Goal: Transaction & Acquisition: Purchase product/service

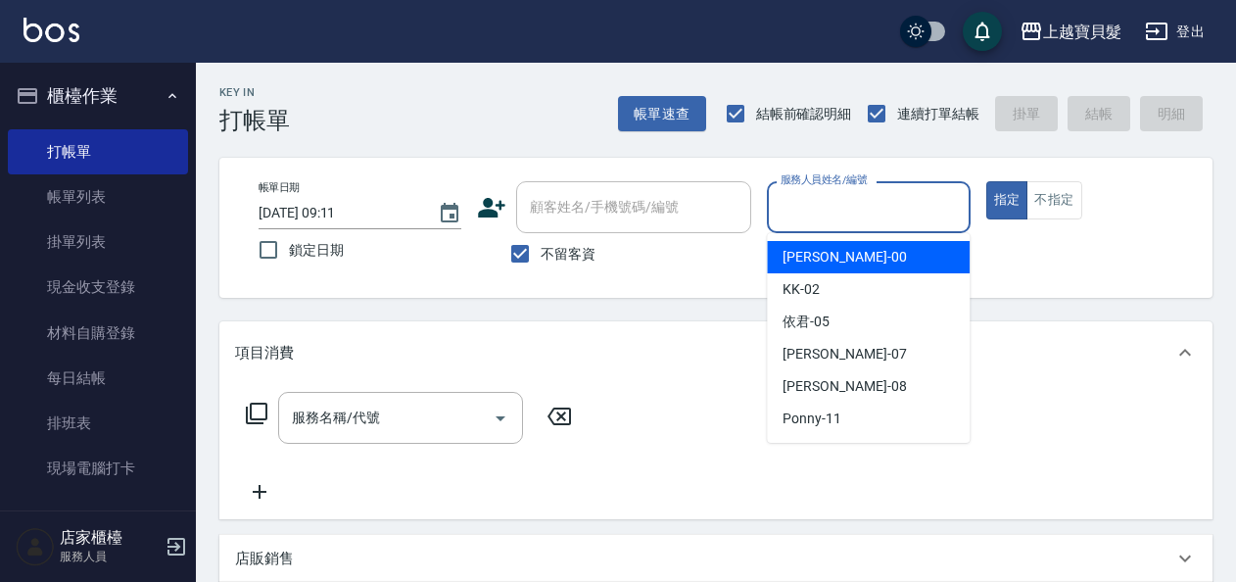
click at [844, 202] on input "服務人員姓名/編號" at bounding box center [868, 207] width 185 height 34
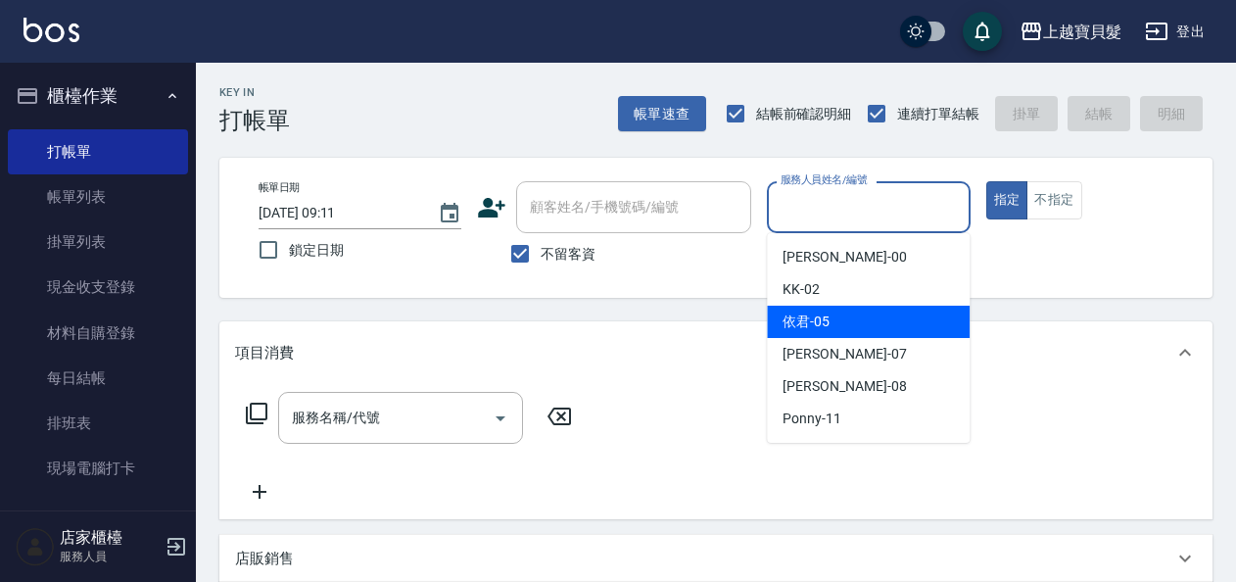
click at [866, 318] on div "依君 -05" at bounding box center [868, 322] width 203 height 32
type input "依君-05"
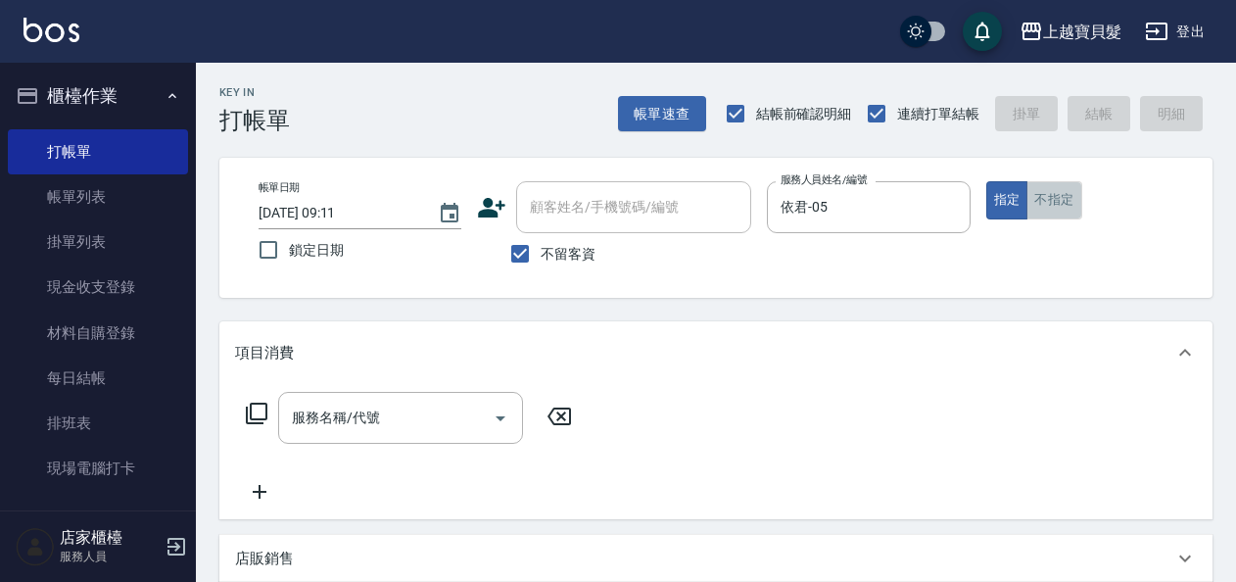
click at [1054, 187] on button "不指定" at bounding box center [1054, 200] width 55 height 38
click at [454, 428] on input "服務名稱/代號" at bounding box center [386, 418] width 198 height 34
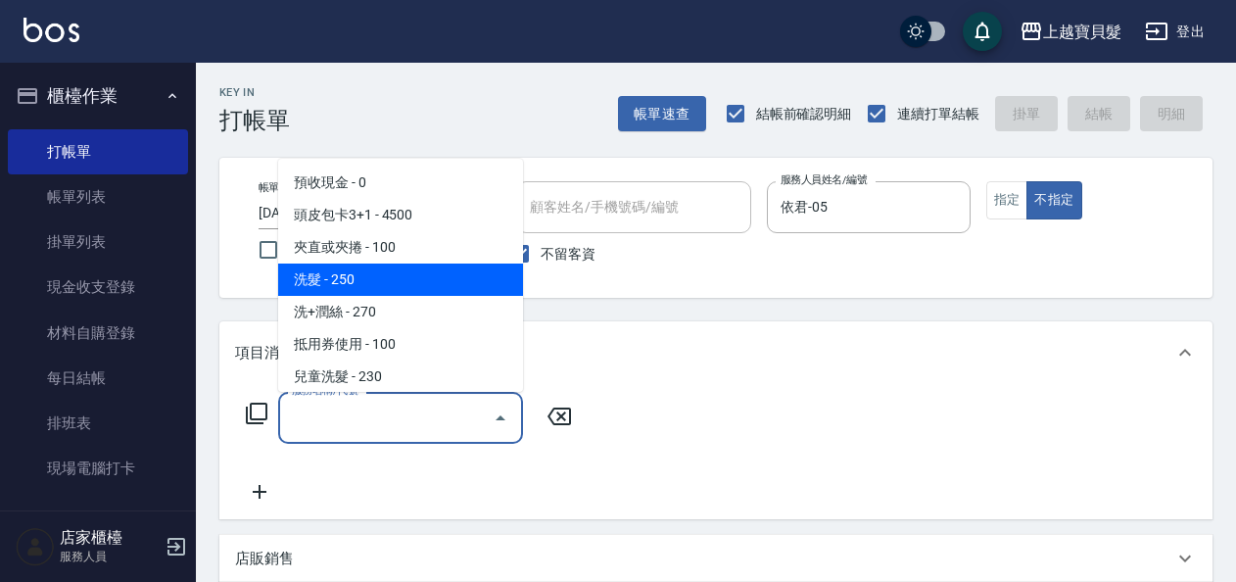
click at [349, 290] on span "洗髮 - 250" at bounding box center [400, 280] width 245 height 32
type input "洗髮(101)"
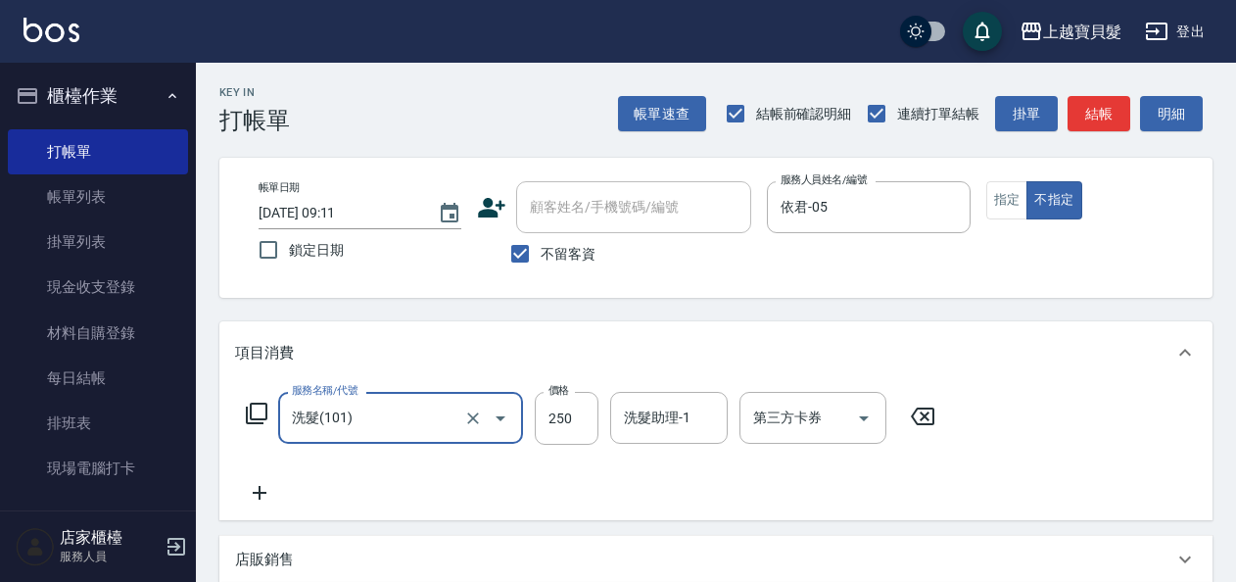
click at [256, 411] on icon at bounding box center [257, 414] width 24 height 24
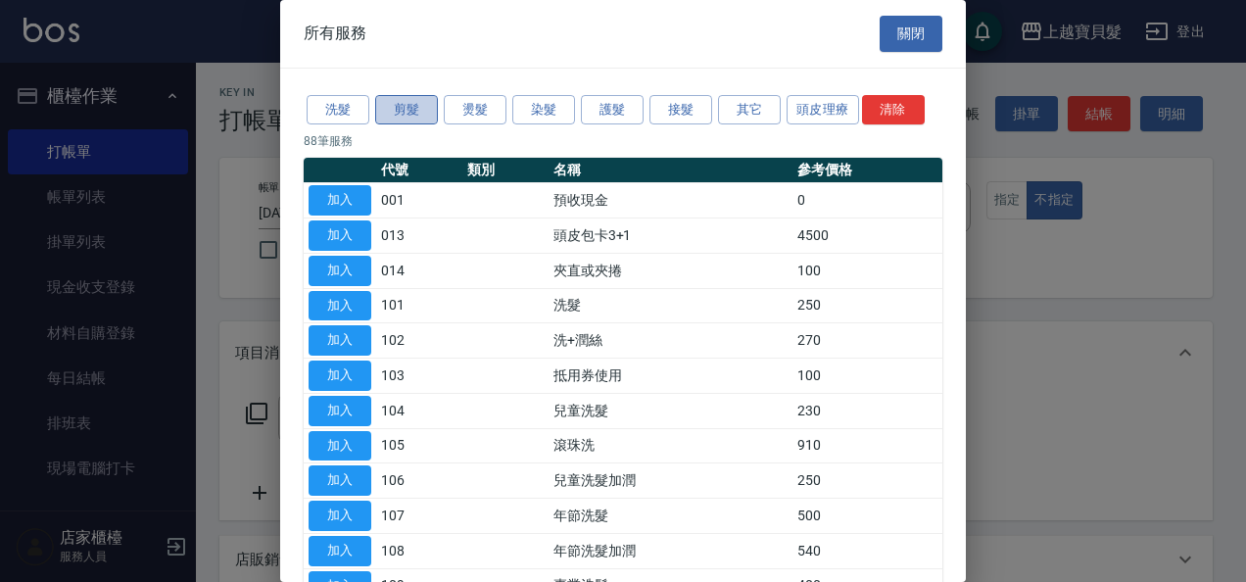
click at [401, 107] on button "剪髮" at bounding box center [406, 110] width 63 height 30
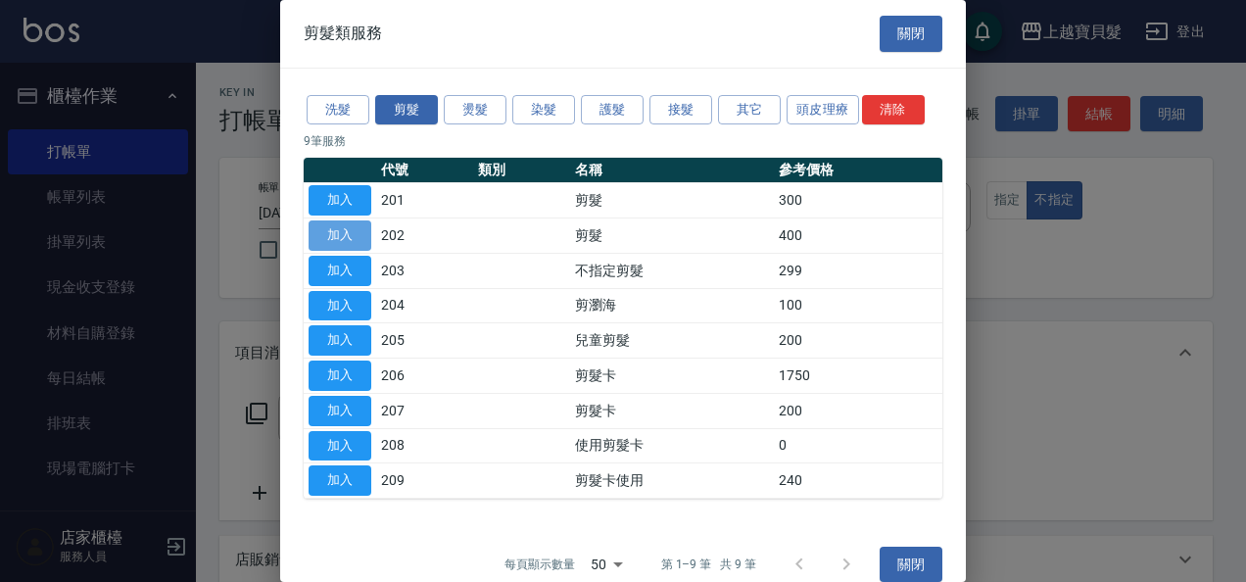
click at [331, 220] on button "加入" at bounding box center [340, 235] width 63 height 30
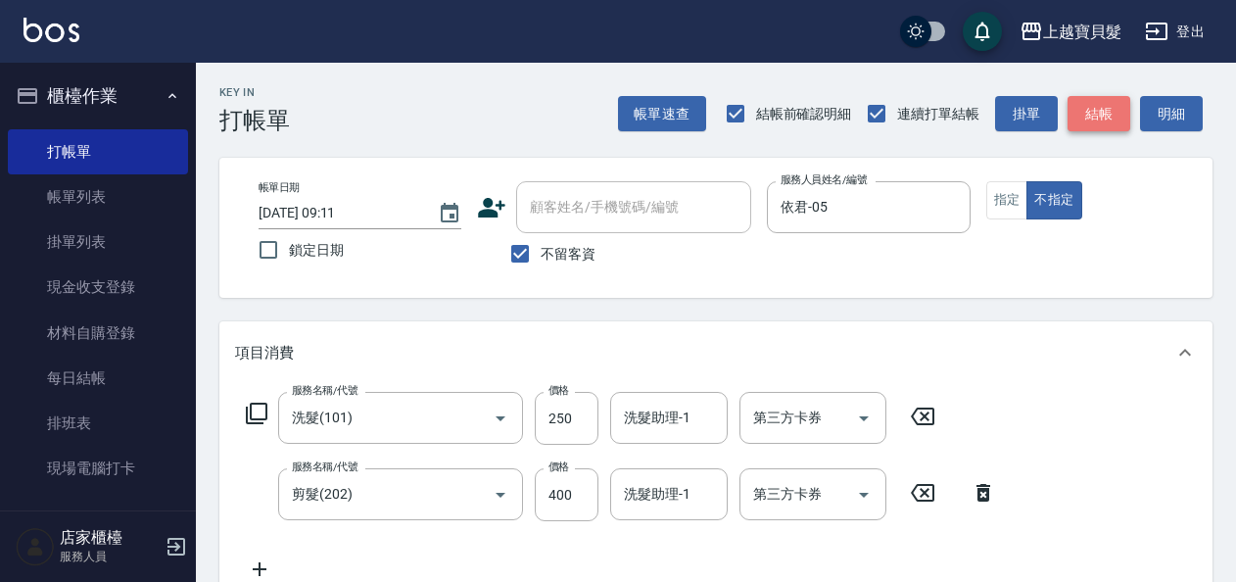
drag, startPoint x: 1093, startPoint y: 117, endPoint x: 956, endPoint y: 242, distance: 185.8
click at [1093, 118] on button "結帳" at bounding box center [1099, 114] width 63 height 36
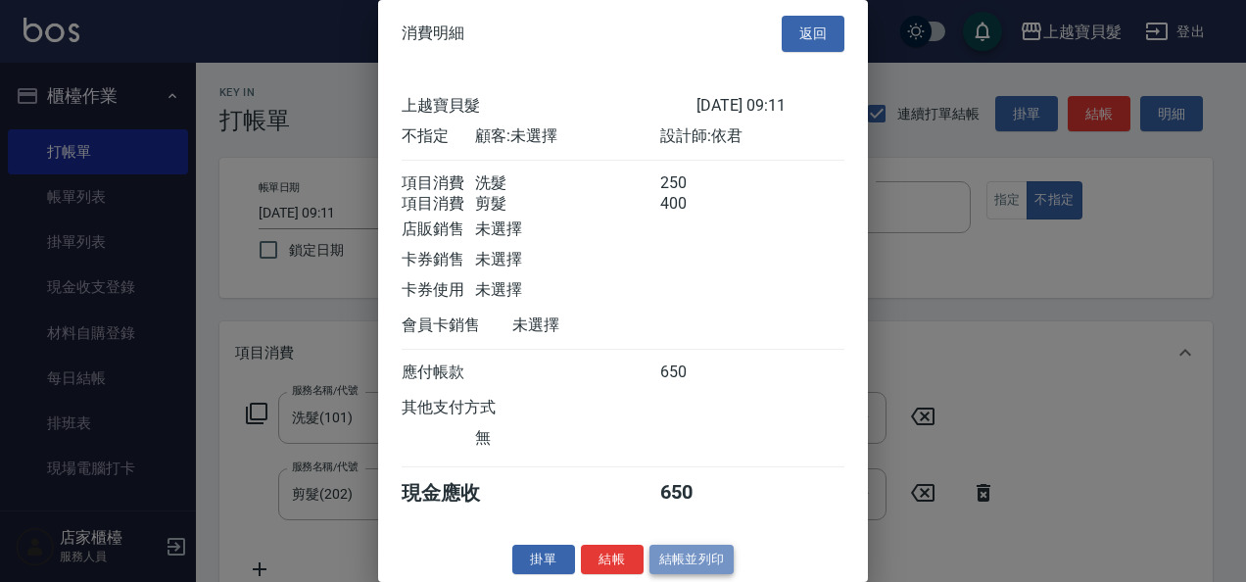
click at [684, 574] on button "結帳並列印" at bounding box center [692, 560] width 85 height 30
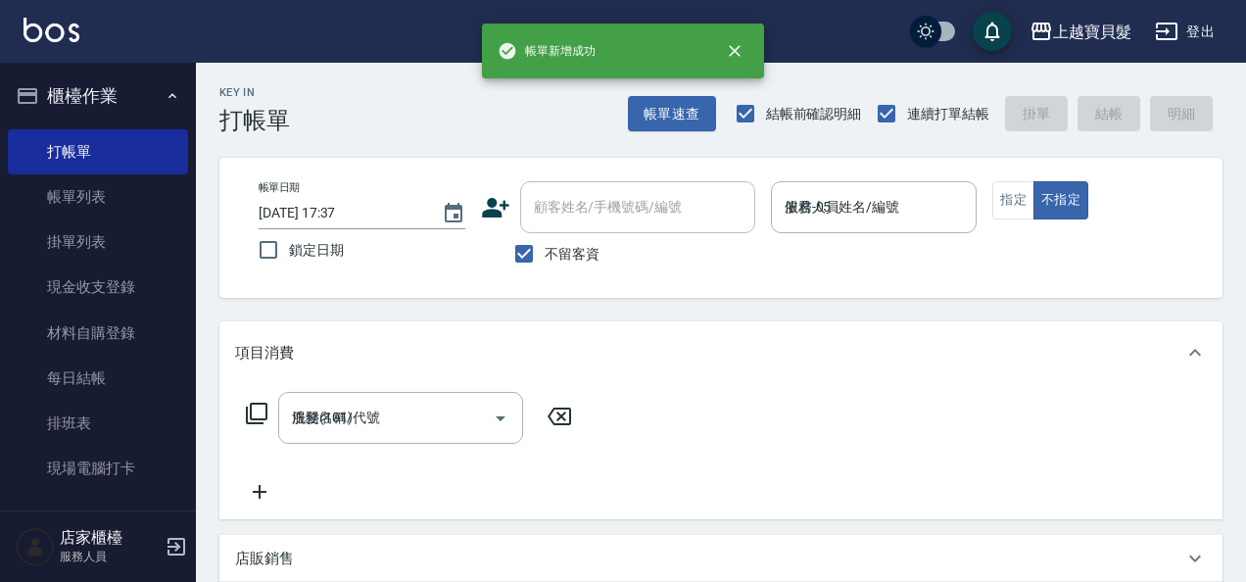
type input "[DATE] 17:37"
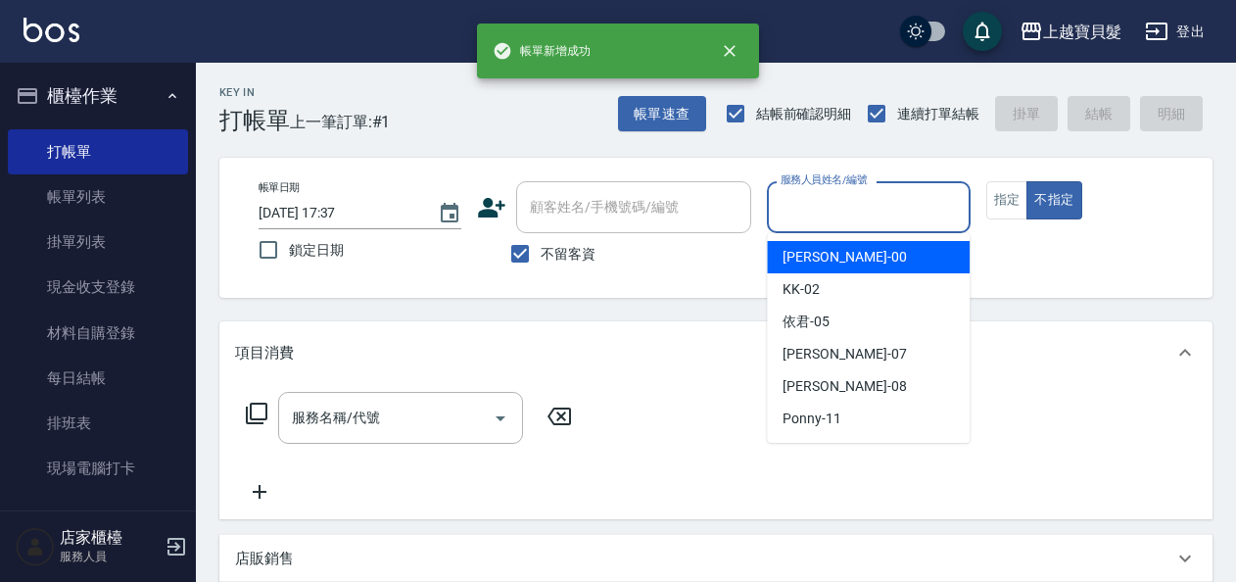
click at [883, 195] on input "服務人員姓名/編號" at bounding box center [868, 207] width 185 height 34
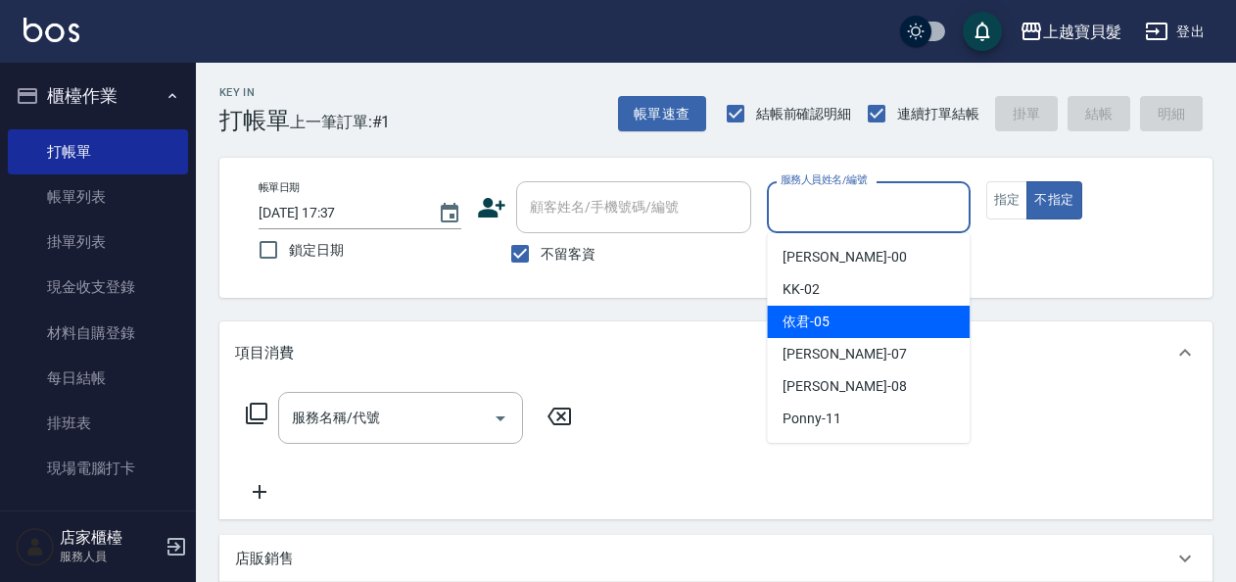
drag, startPoint x: 862, startPoint y: 319, endPoint x: 890, endPoint y: 296, distance: 36.9
click at [862, 318] on div "依君 -05" at bounding box center [868, 322] width 203 height 32
type input "依君-05"
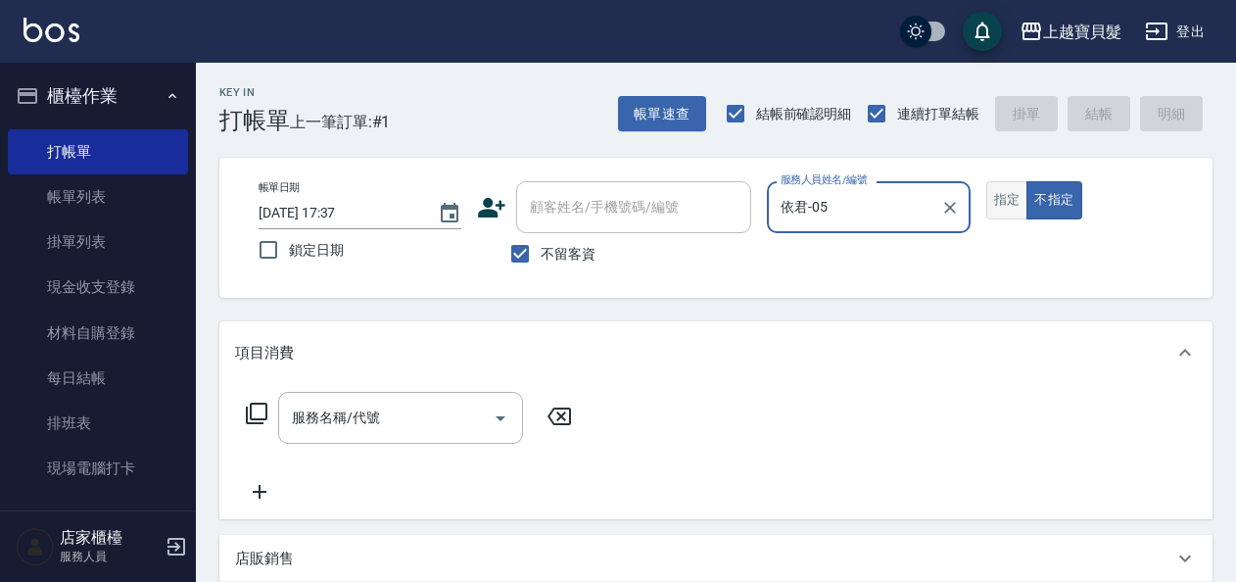
click at [1001, 203] on button "指定" at bounding box center [1007, 200] width 42 height 38
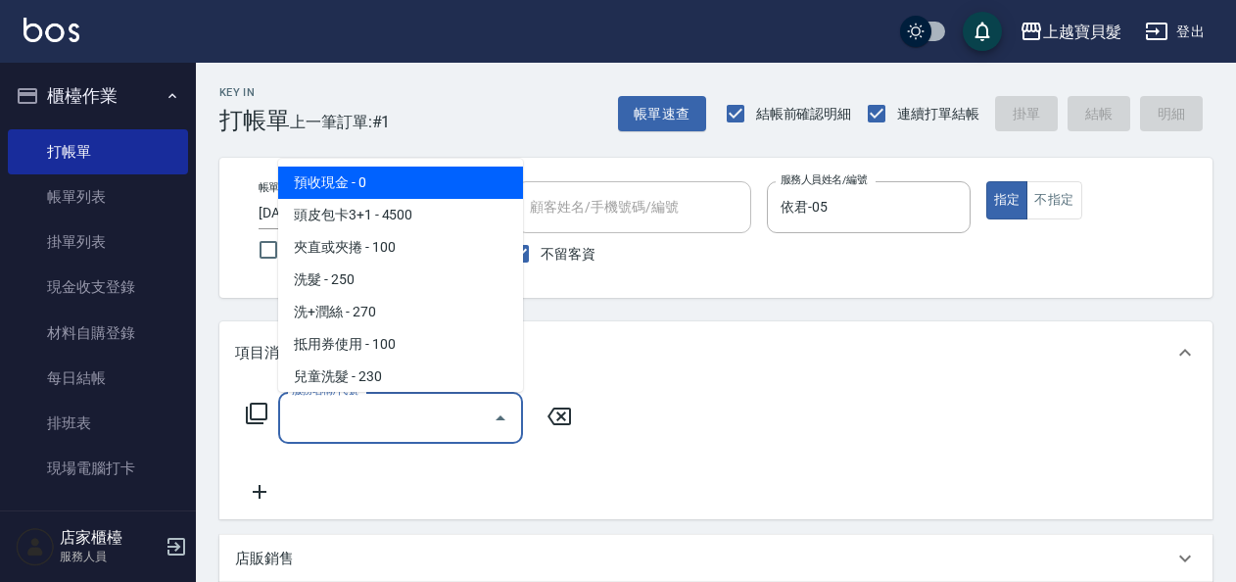
click at [380, 415] on input "服務名稱/代號" at bounding box center [386, 418] width 198 height 34
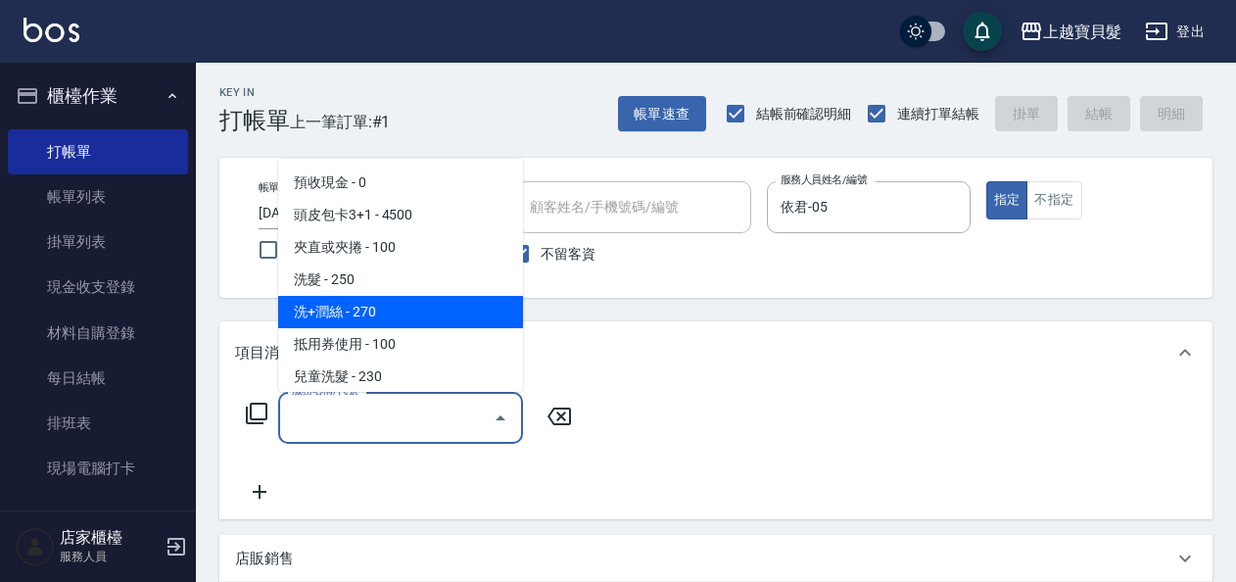
click at [409, 309] on span "洗+潤絲 - 270" at bounding box center [400, 312] width 245 height 32
type input "洗+潤絲(102)"
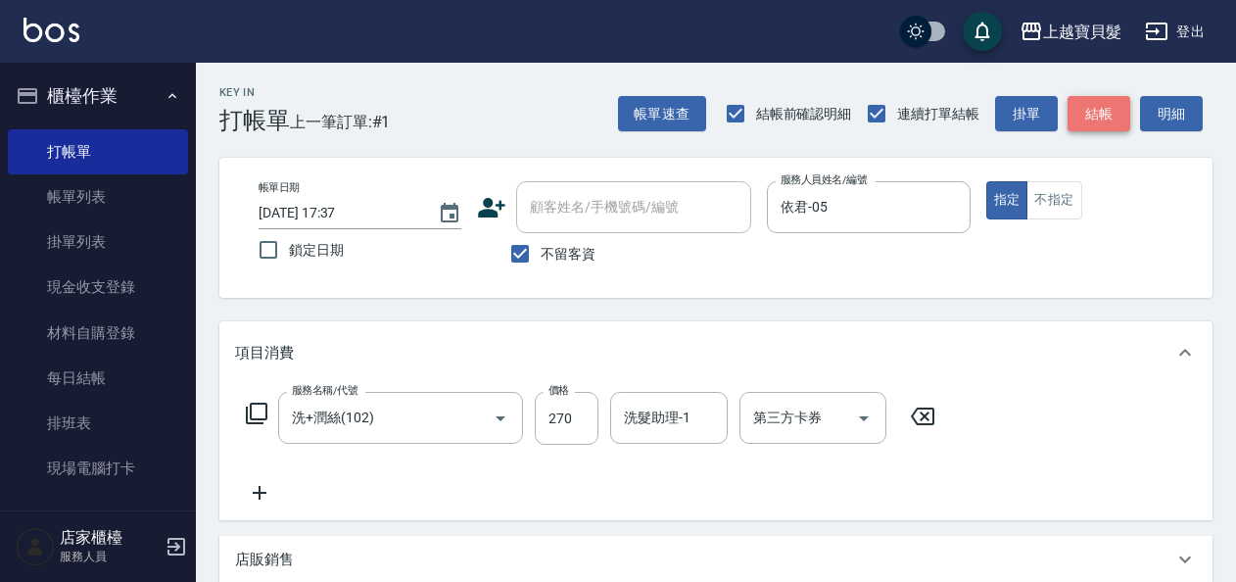
click at [1125, 114] on button "結帳" at bounding box center [1099, 114] width 63 height 36
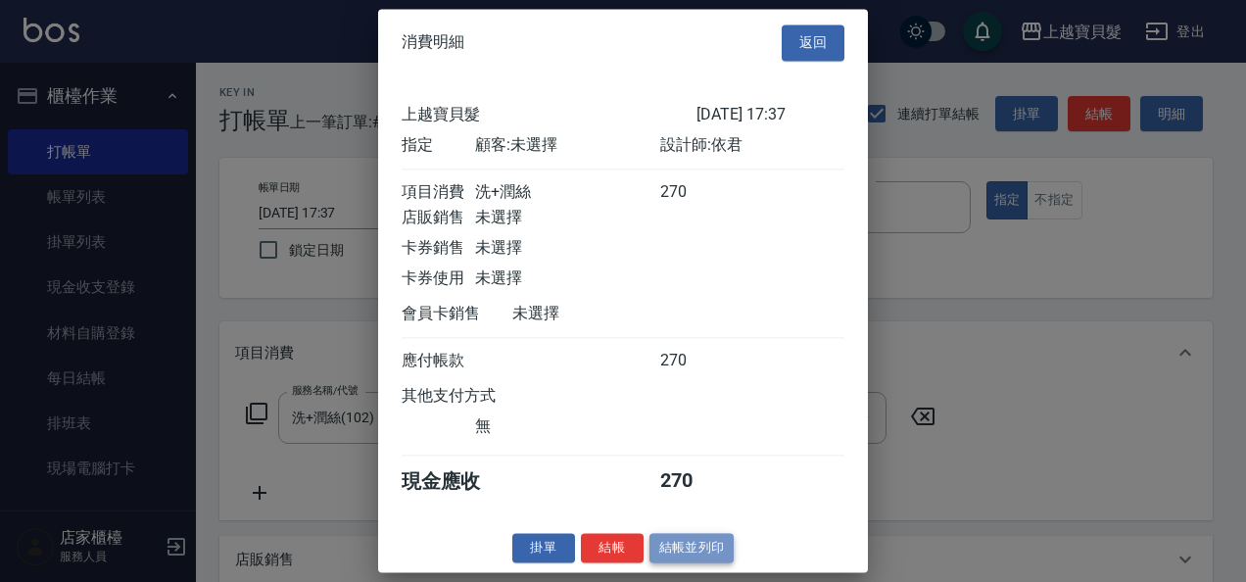
click at [696, 553] on button "結帳並列印" at bounding box center [692, 548] width 85 height 30
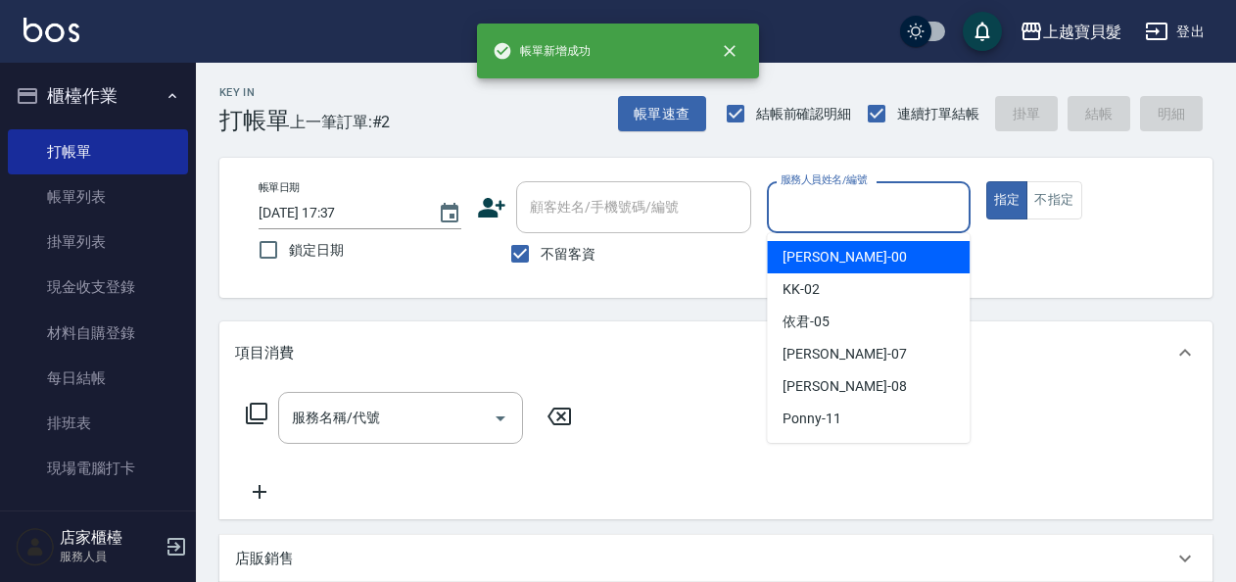
click at [841, 223] on input "服務人員姓名/編號" at bounding box center [868, 207] width 185 height 34
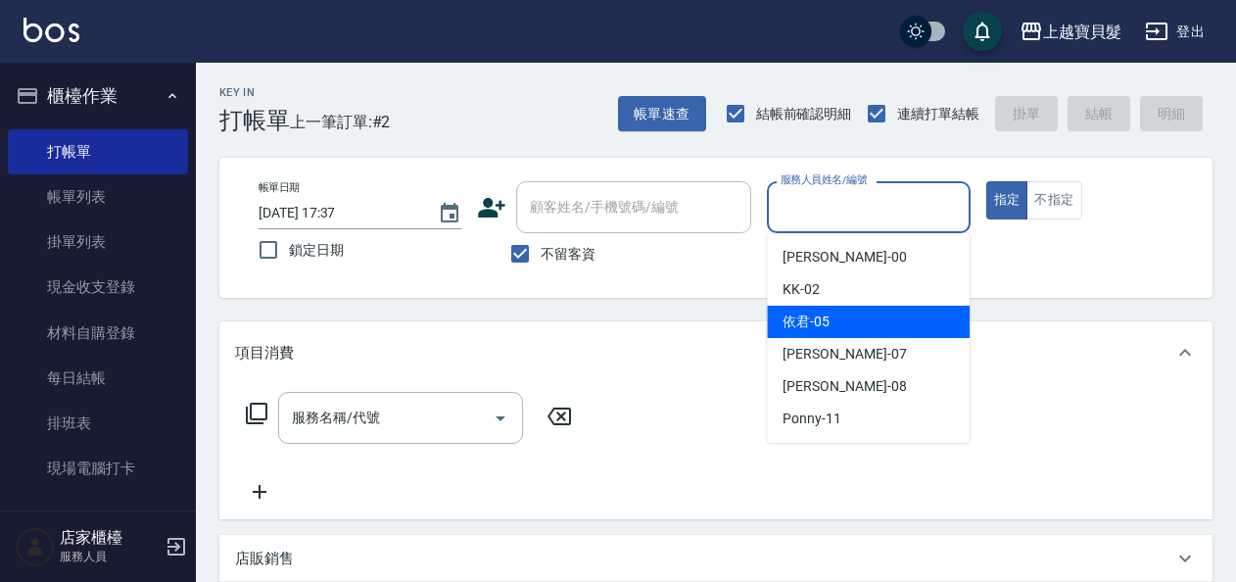
click at [827, 336] on div "依君 -05" at bounding box center [868, 322] width 203 height 32
type input "依君-05"
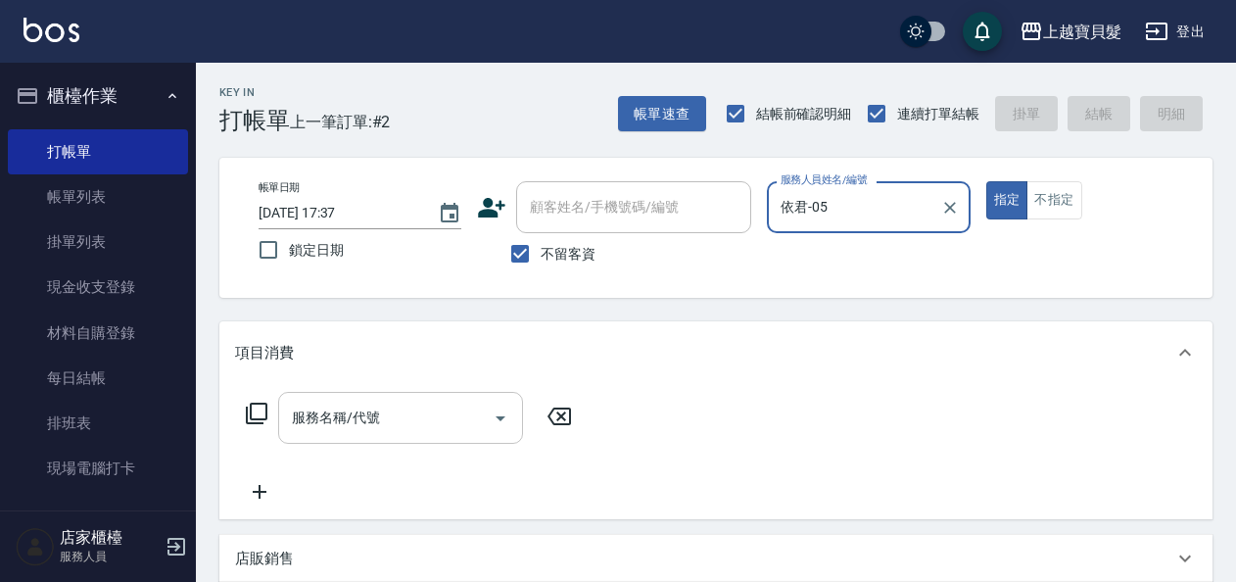
click at [507, 406] on button "Open" at bounding box center [500, 418] width 31 height 31
click at [259, 407] on icon at bounding box center [257, 414] width 24 height 24
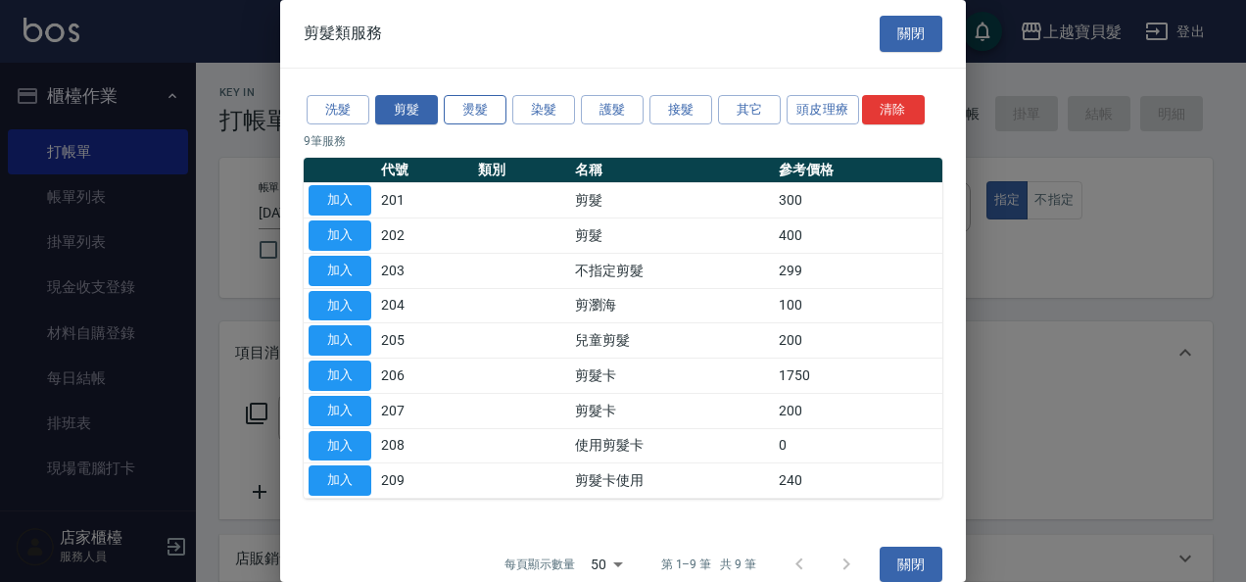
click at [498, 106] on button "燙髮" at bounding box center [475, 110] width 63 height 30
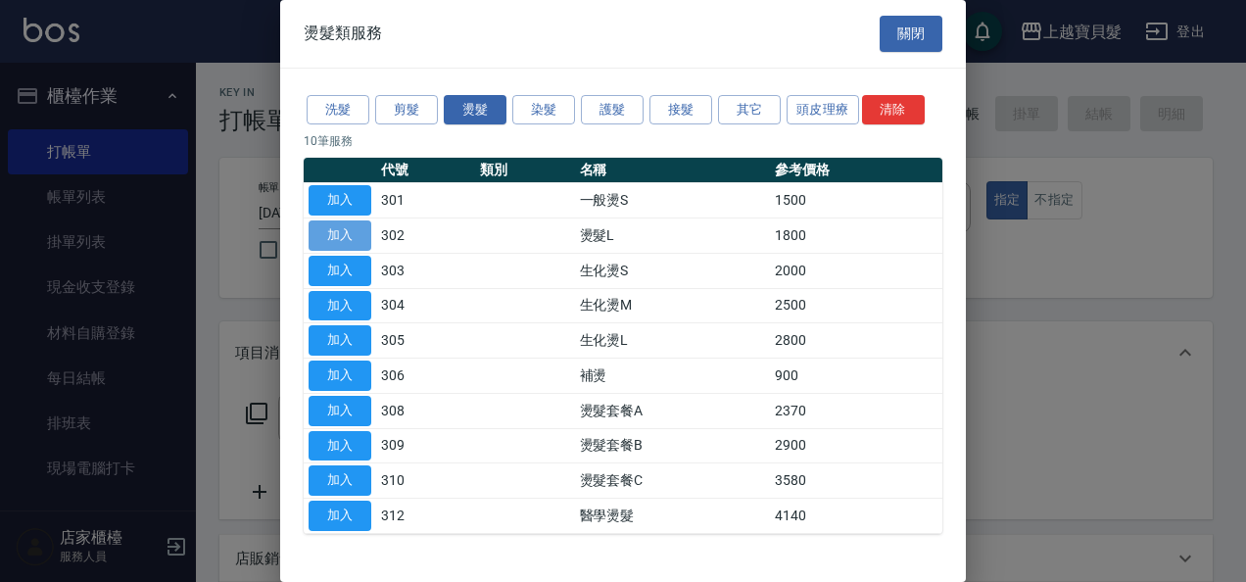
click at [326, 236] on button "加入" at bounding box center [340, 235] width 63 height 30
type input "燙髮L(302)"
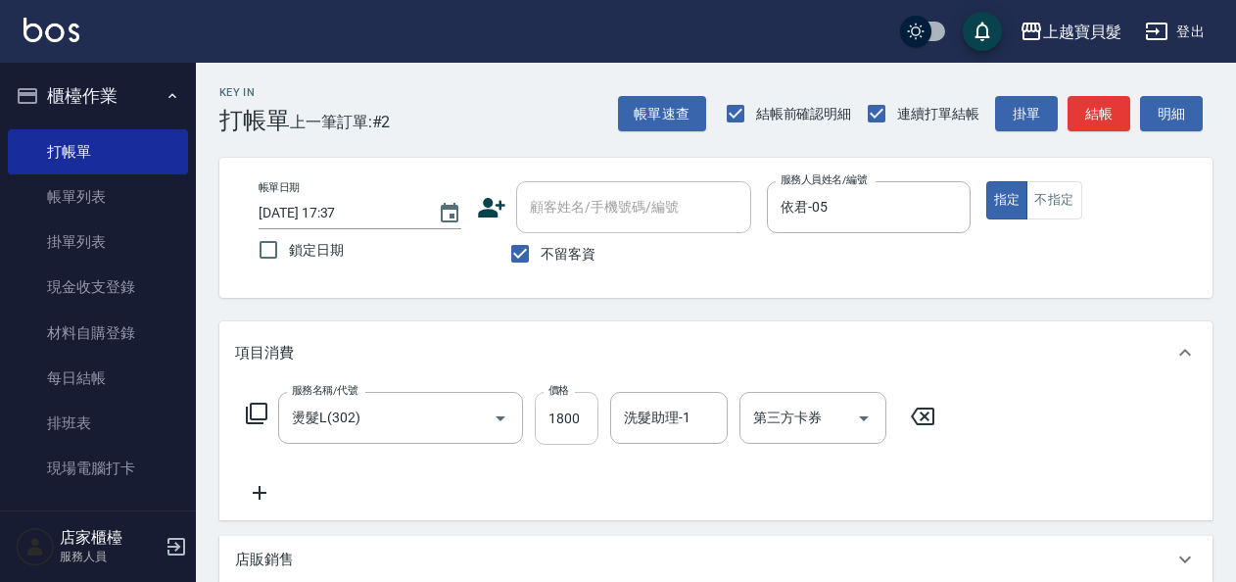
click at [578, 409] on input "1800" at bounding box center [567, 418] width 64 height 53
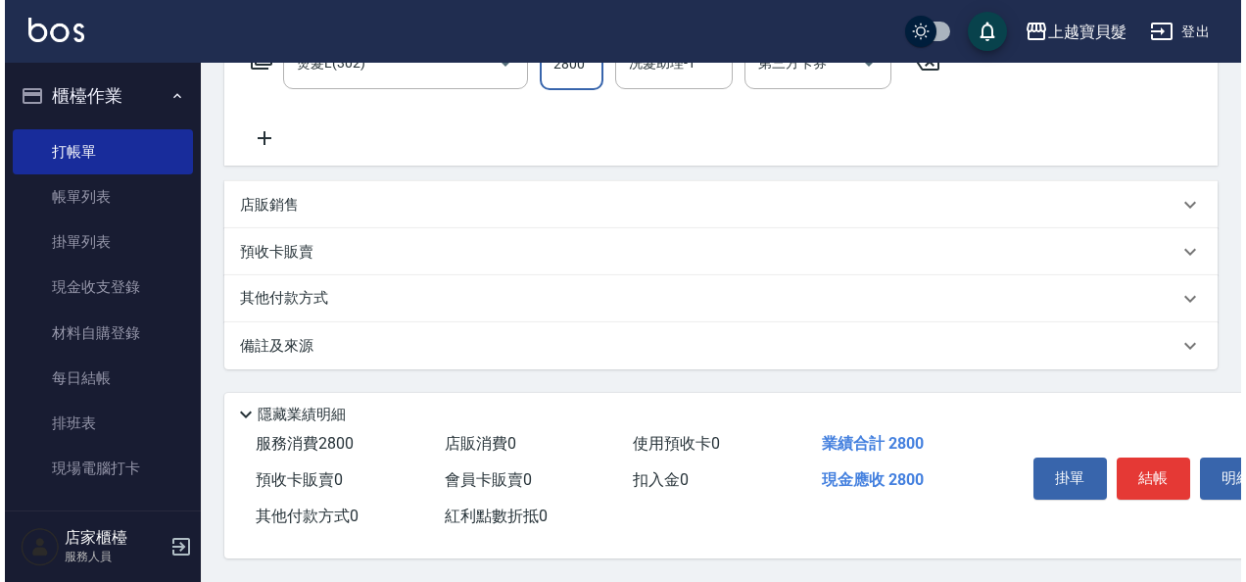
scroll to position [361, 0]
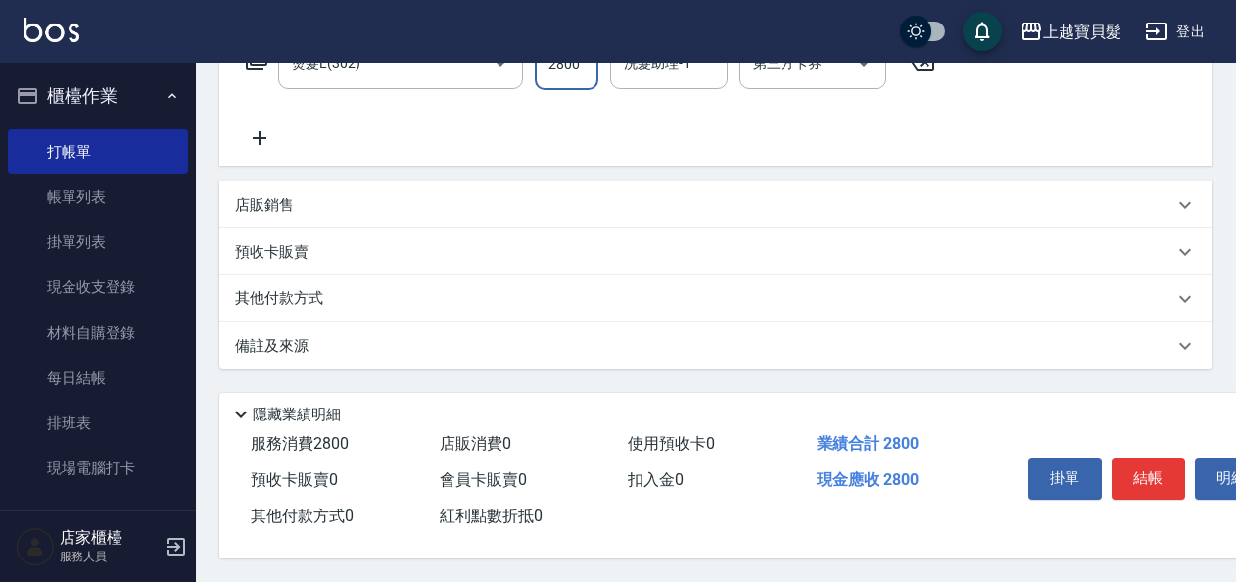
type input "2800"
drag, startPoint x: 1150, startPoint y: 441, endPoint x: 1146, endPoint y: 453, distance: 12.4
click at [1149, 442] on div "掛單 結帳 明細" at bounding box center [1191, 480] width 389 height 109
click at [1144, 458] on button "結帳" at bounding box center [1148, 477] width 73 height 41
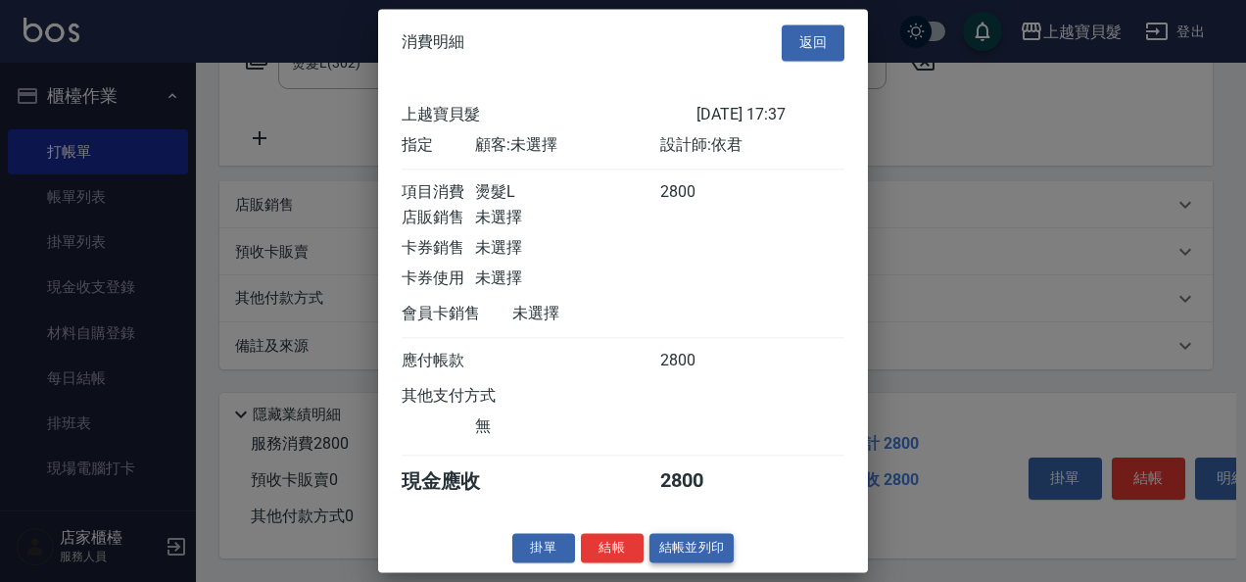
click at [658, 563] on button "結帳並列印" at bounding box center [692, 548] width 85 height 30
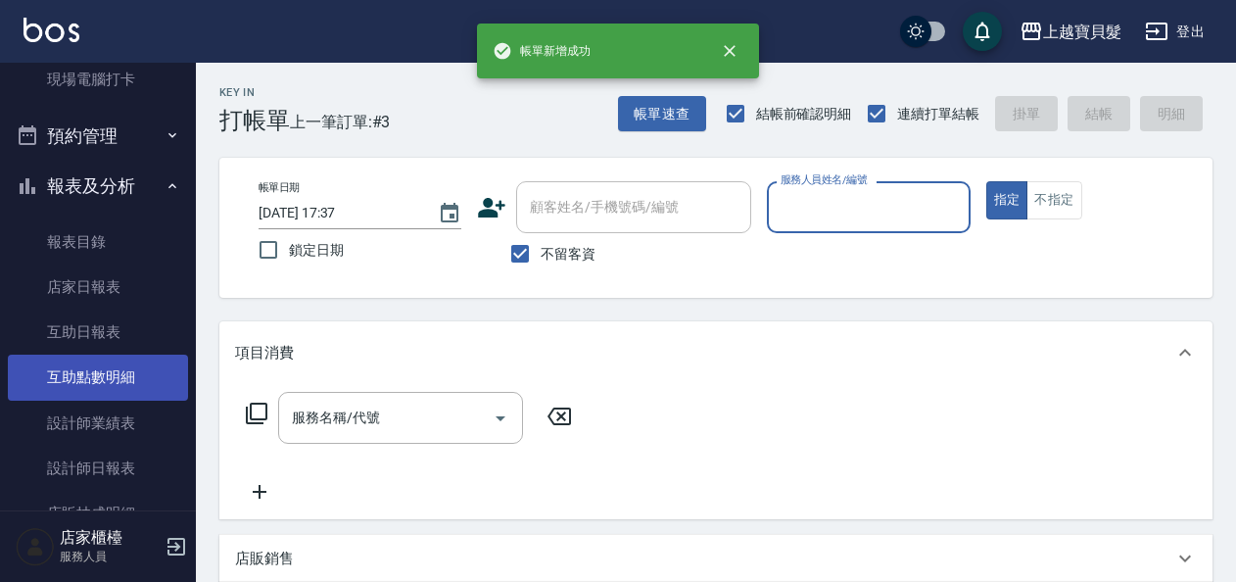
scroll to position [490, 0]
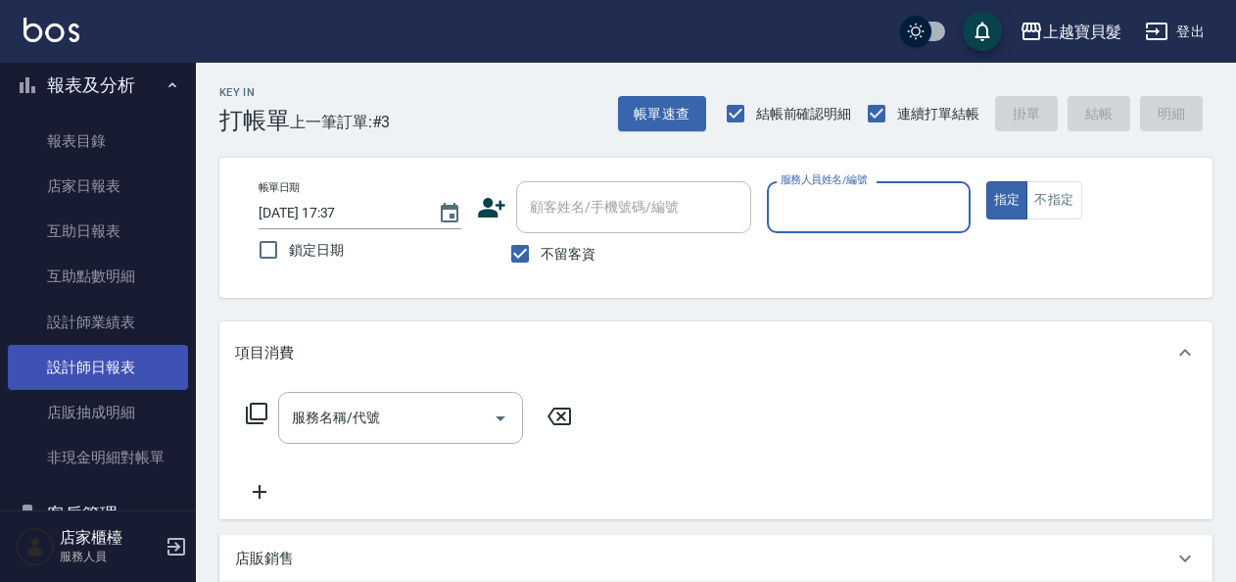
click at [102, 374] on link "設計師日報表" at bounding box center [98, 367] width 180 height 45
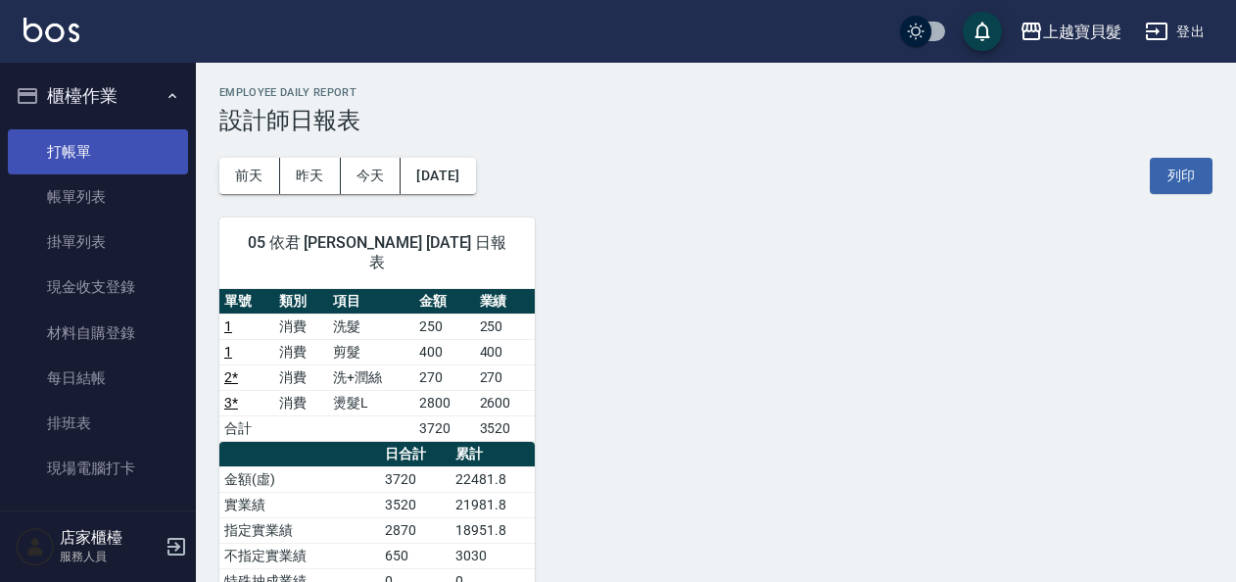
click at [71, 146] on link "打帳單" at bounding box center [98, 151] width 180 height 45
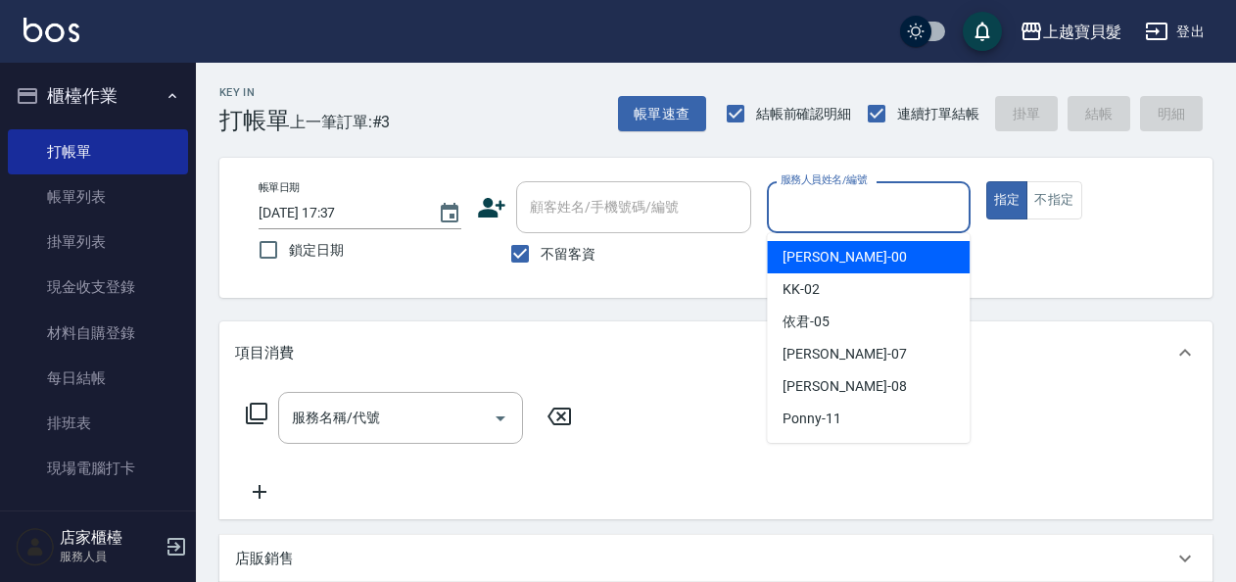
click at [836, 198] on input "服務人員姓名/編號" at bounding box center [868, 207] width 185 height 34
click at [831, 259] on div "小華 -00" at bounding box center [868, 257] width 203 height 32
type input "小華-00"
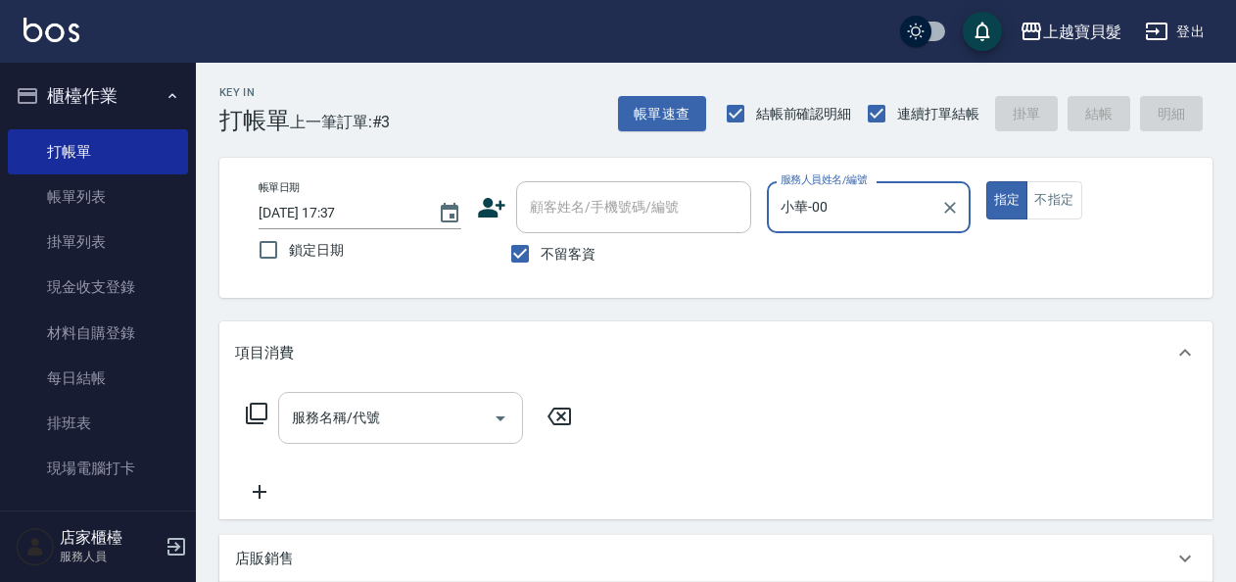
click at [343, 422] on input "服務名稱/代號" at bounding box center [386, 418] width 198 height 34
click at [684, 324] on div "項目消費" at bounding box center [715, 352] width 993 height 63
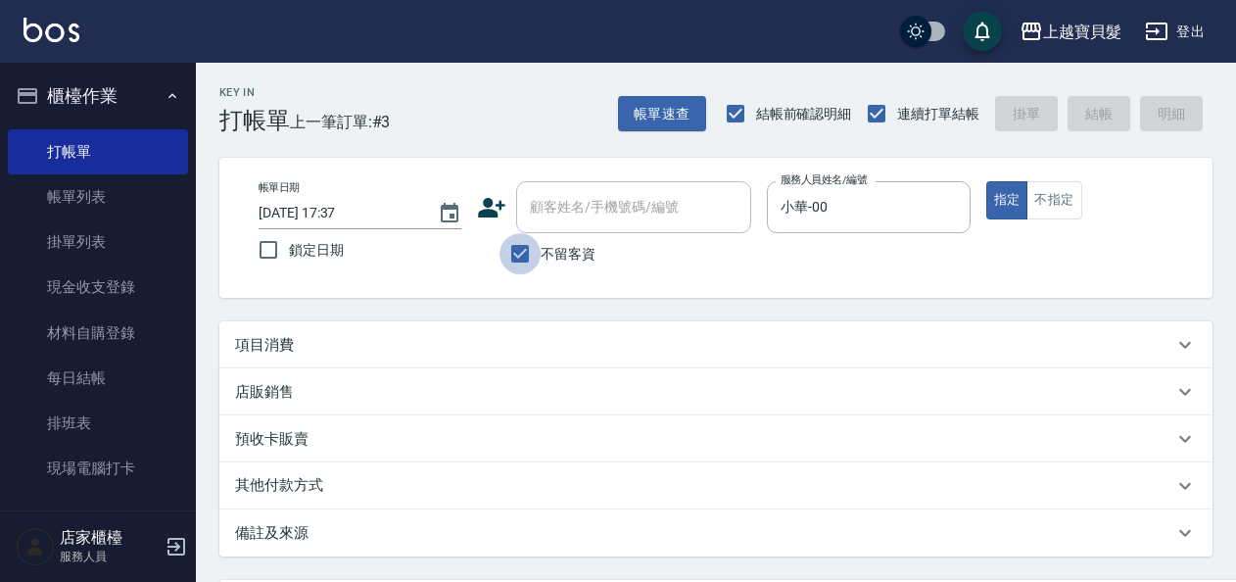
drag, startPoint x: 536, startPoint y: 259, endPoint x: 548, endPoint y: 229, distance: 31.7
click at [535, 255] on input "不留客資" at bounding box center [520, 253] width 41 height 41
checkbox input "false"
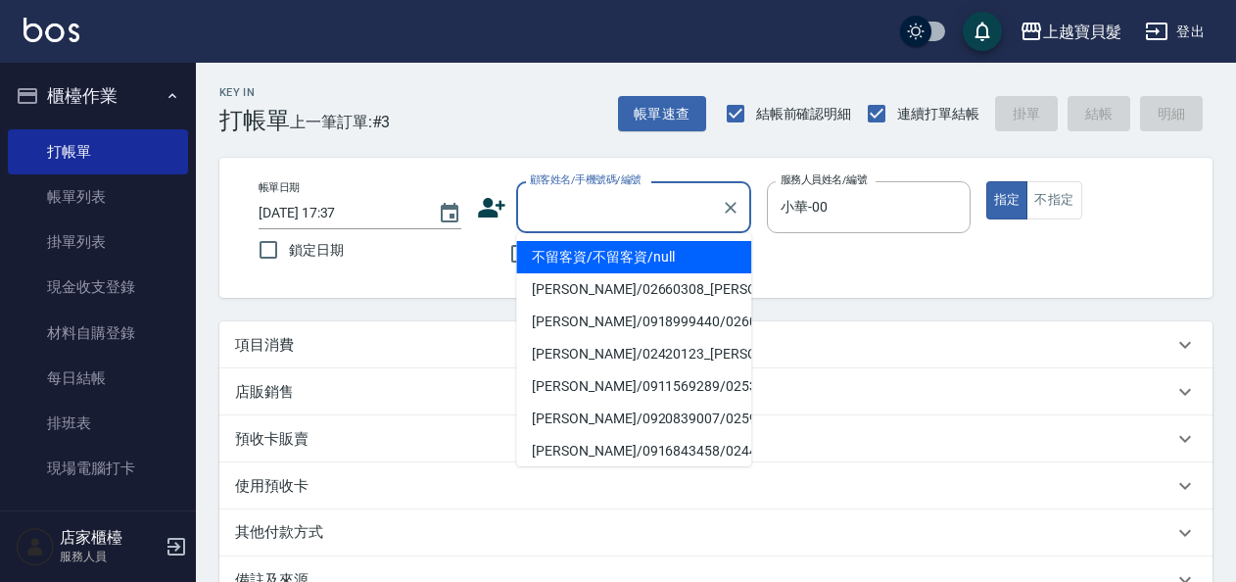
click at [556, 214] on input "顧客姓名/手機號碼/編號" at bounding box center [619, 207] width 188 height 34
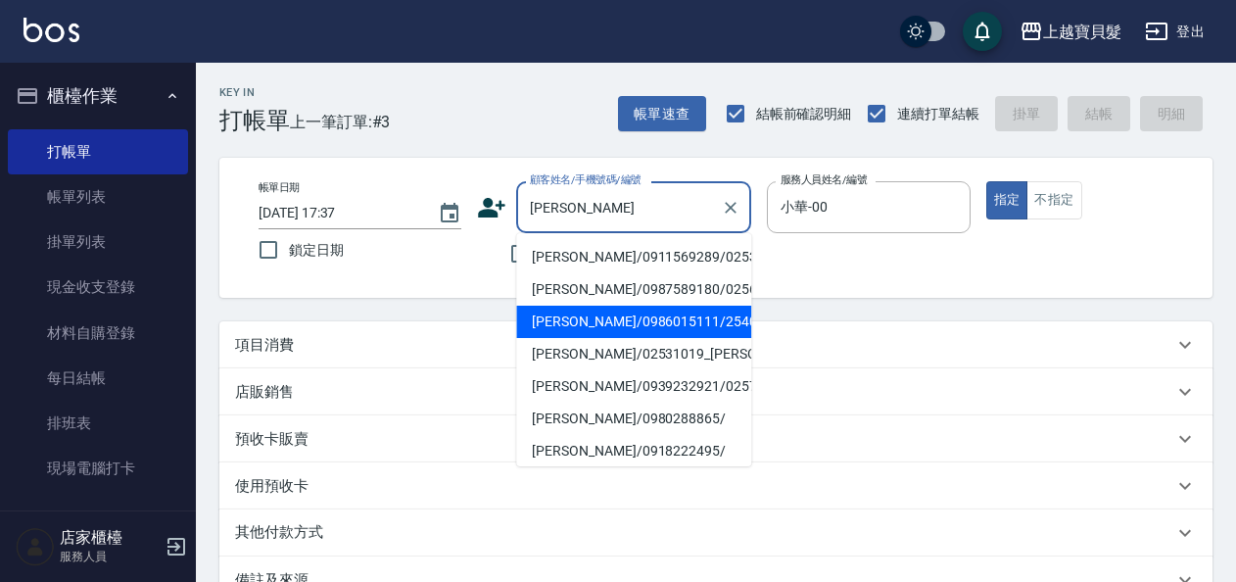
click at [623, 327] on li "[PERSON_NAME]/0986015111/2540109" at bounding box center [633, 322] width 235 height 32
type input "[PERSON_NAME]/0986015111/2540109"
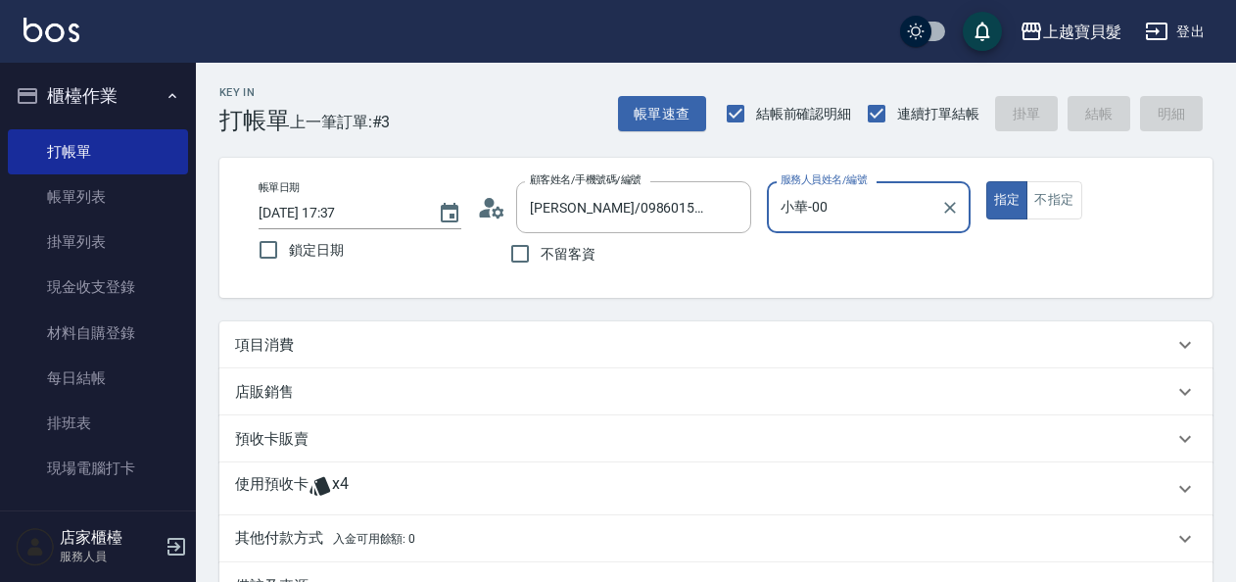
click at [323, 349] on div "項目消費" at bounding box center [704, 345] width 938 height 21
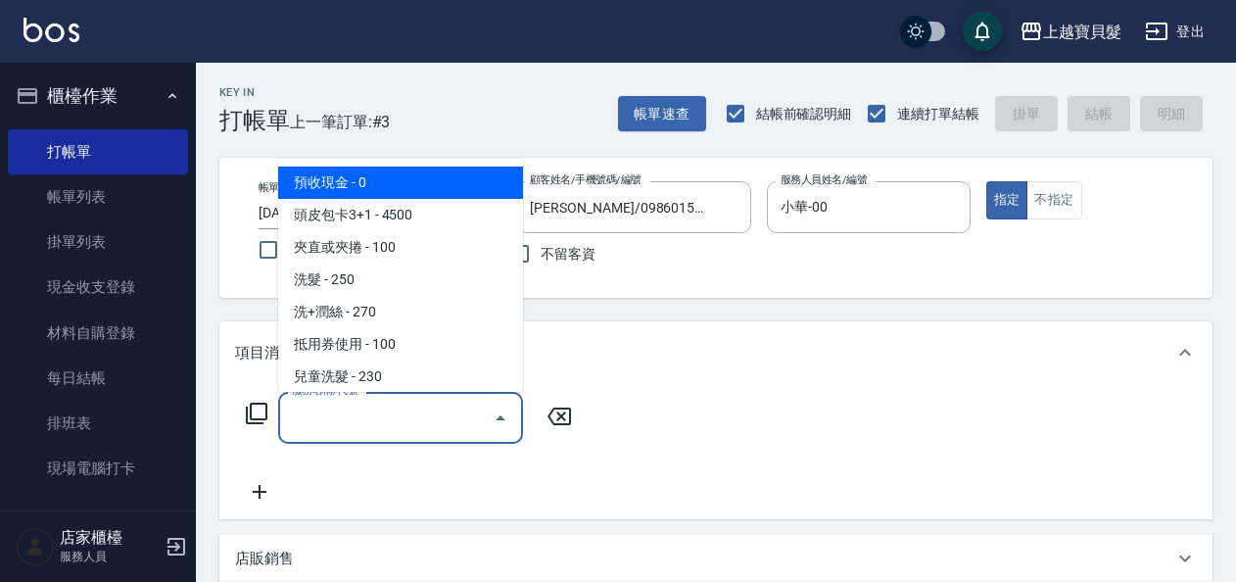
click at [363, 409] on input "服務名稱/代號" at bounding box center [386, 418] width 198 height 34
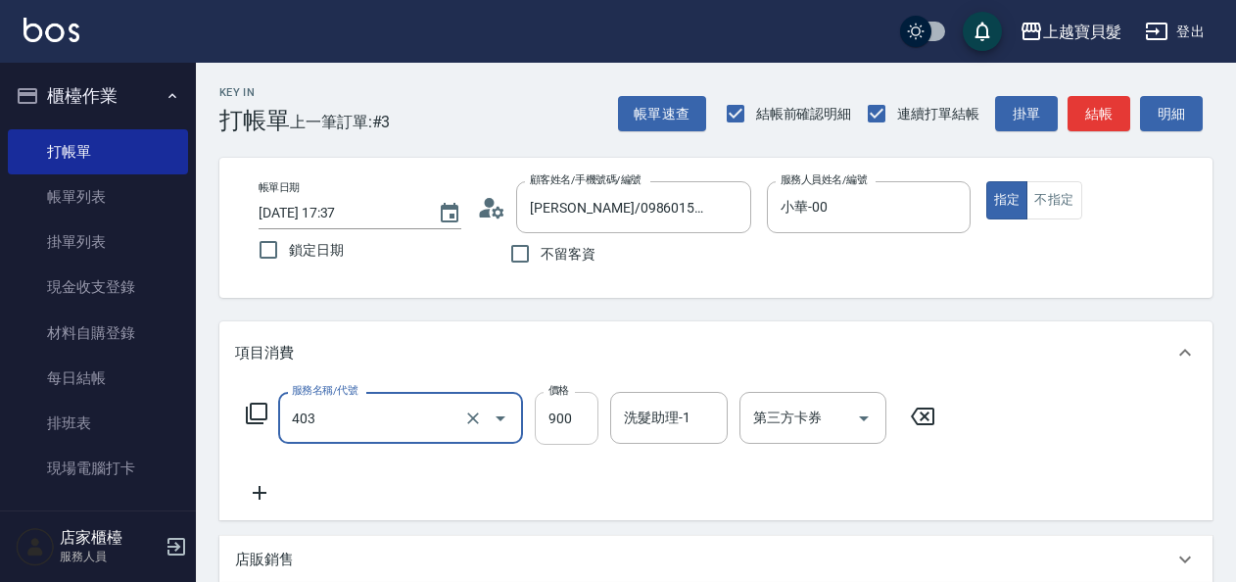
type input "補染(403)"
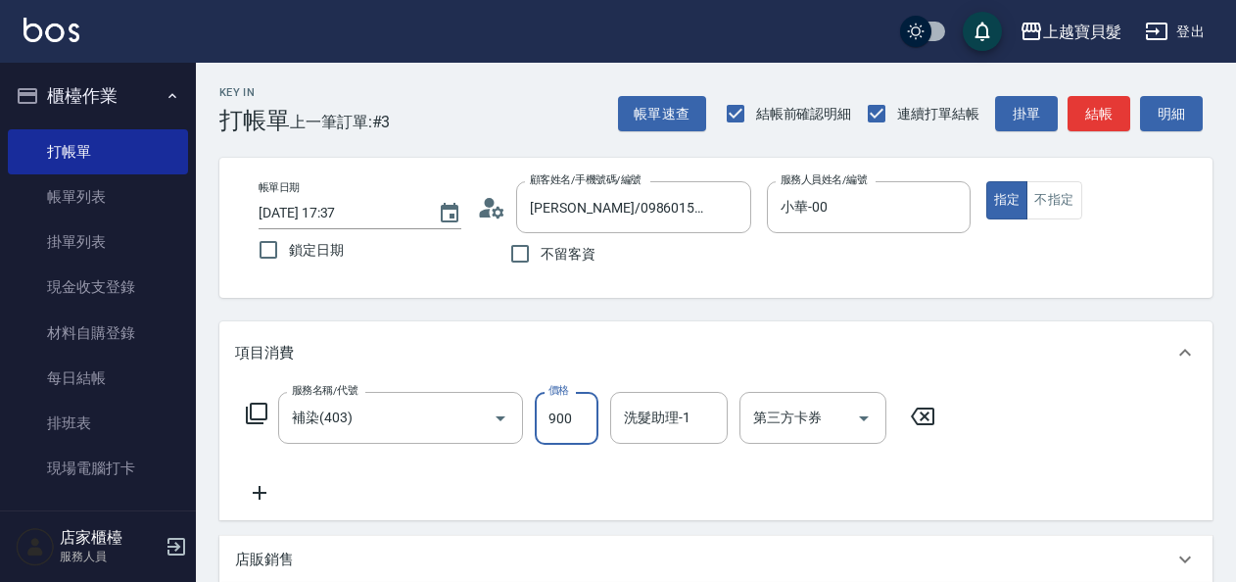
click at [556, 414] on input "900" at bounding box center [567, 418] width 64 height 53
type input "2500"
drag, startPoint x: 523, startPoint y: 453, endPoint x: 414, endPoint y: 490, distance: 114.9
click at [522, 453] on div "服務名稱/代號 補染(403) 服務名稱/代號 價格 2500 價格 洗髮助理-1 洗髮助理-1 第三方卡券 第三方卡券" at bounding box center [591, 448] width 712 height 113
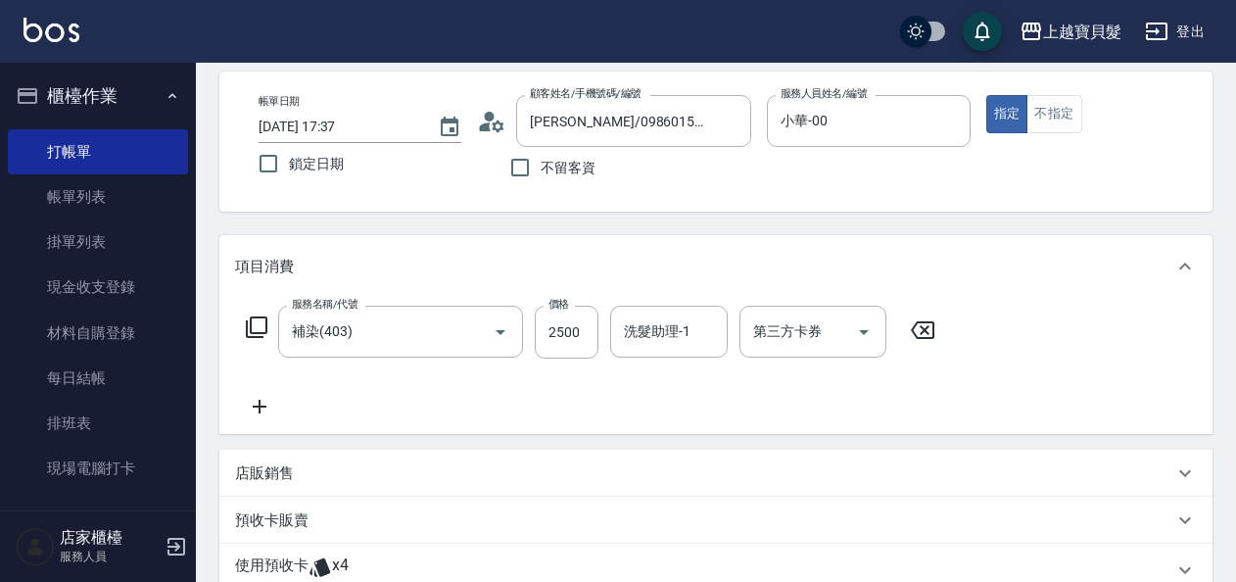
scroll to position [196, 0]
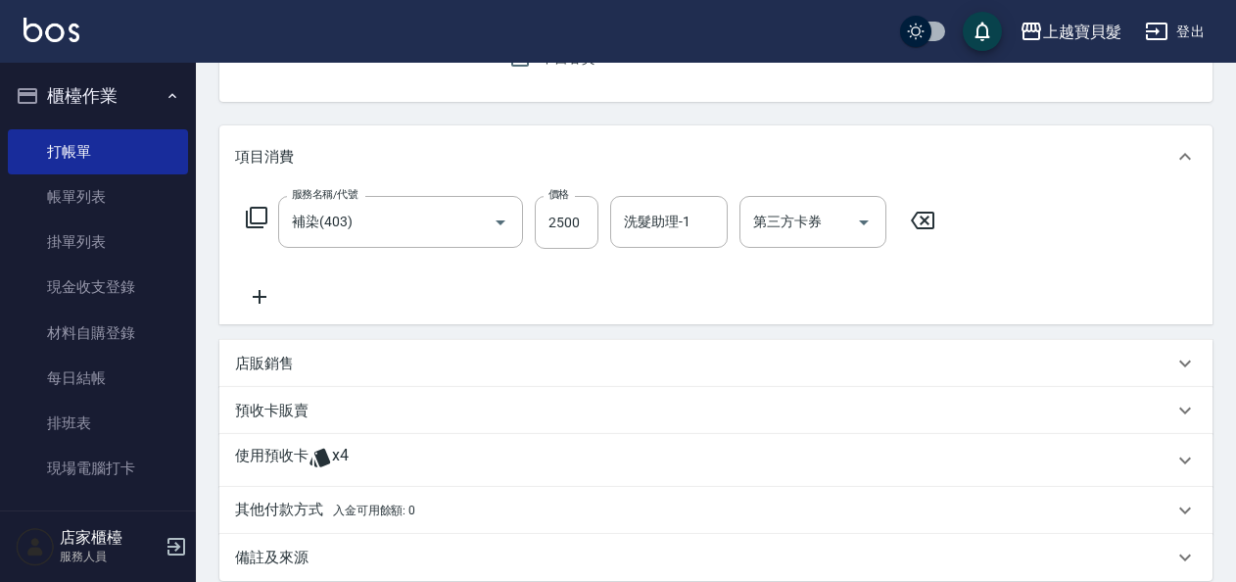
click at [318, 457] on icon at bounding box center [320, 458] width 21 height 19
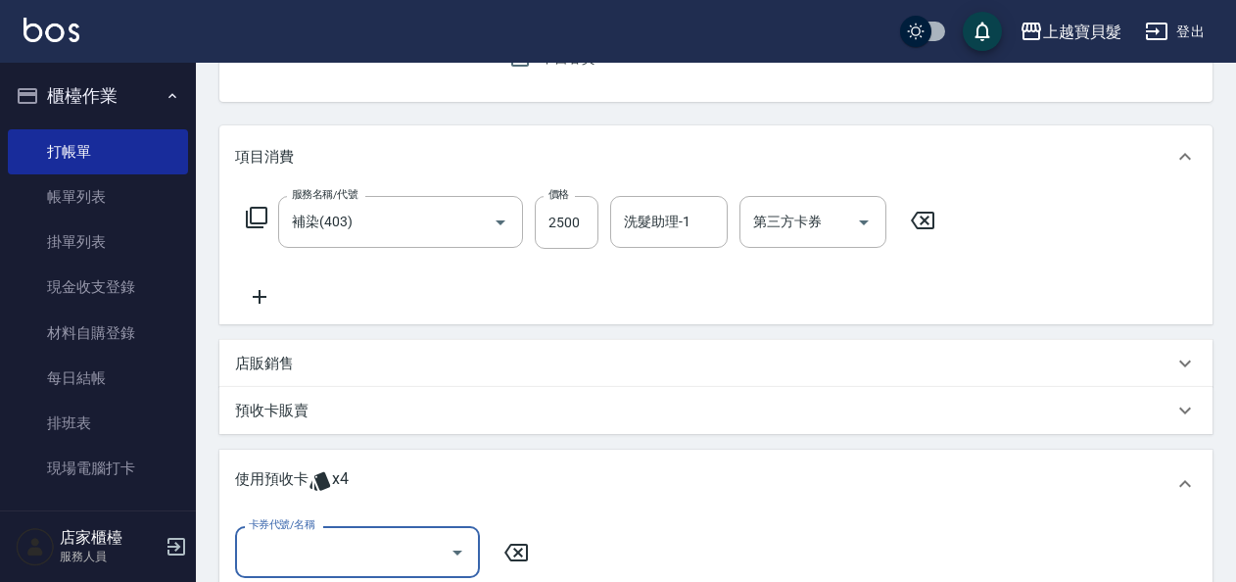
scroll to position [0, 0]
click at [348, 531] on div "卡券代號/名稱" at bounding box center [357, 552] width 245 height 52
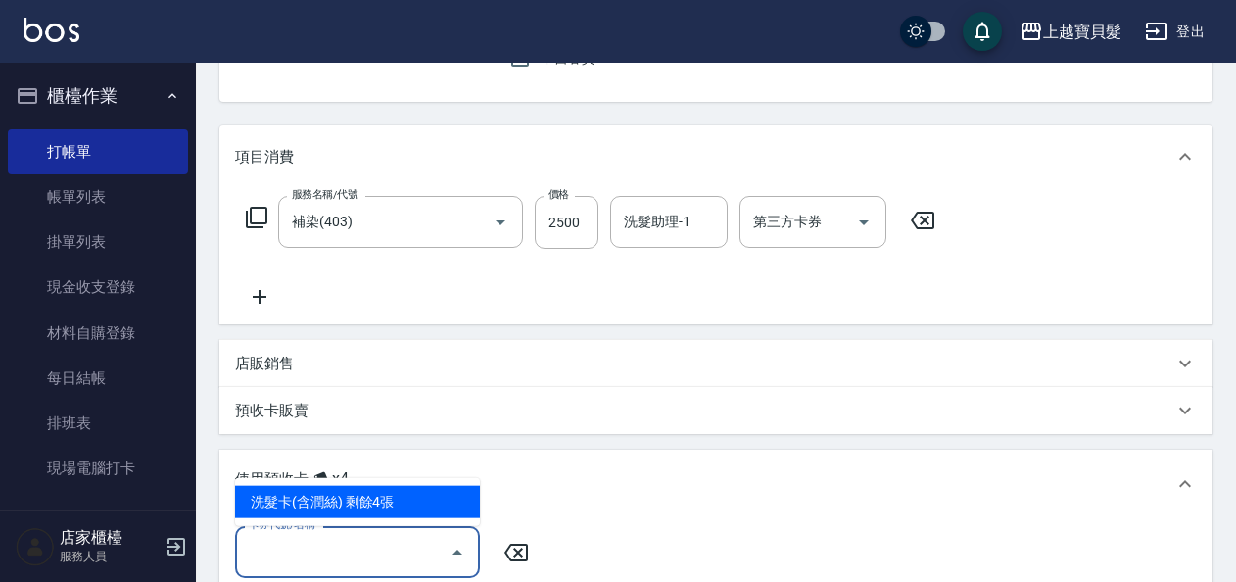
click at [351, 500] on div "洗髮卡(含潤絲) 剩餘4張" at bounding box center [357, 502] width 245 height 32
type input "洗髮卡(含潤絲)"
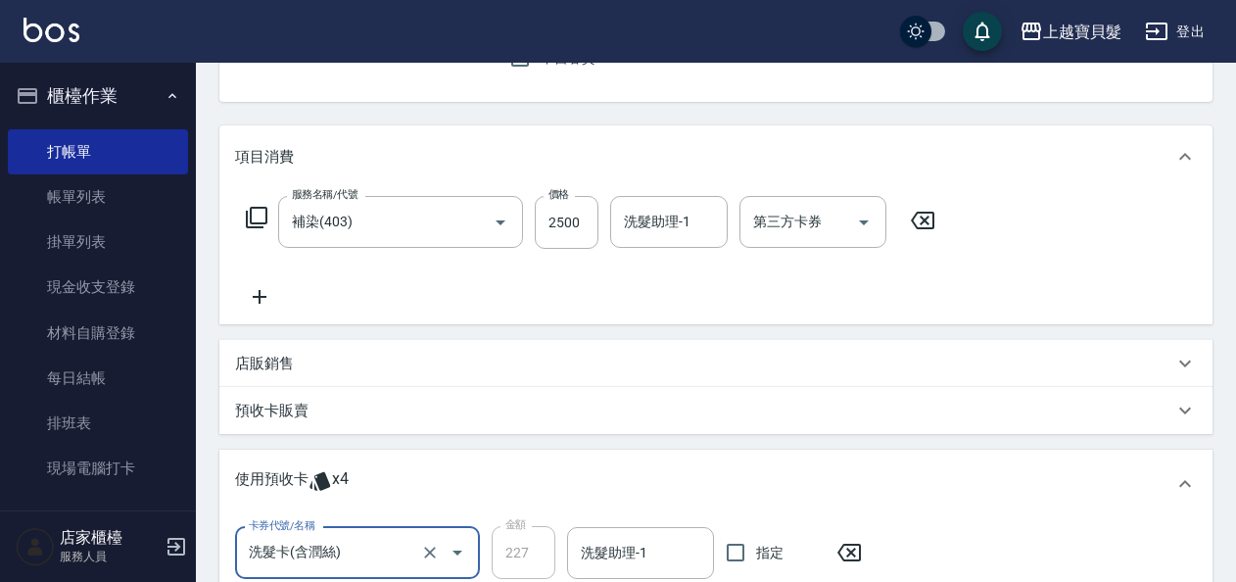
click at [263, 300] on icon at bounding box center [259, 297] width 49 height 24
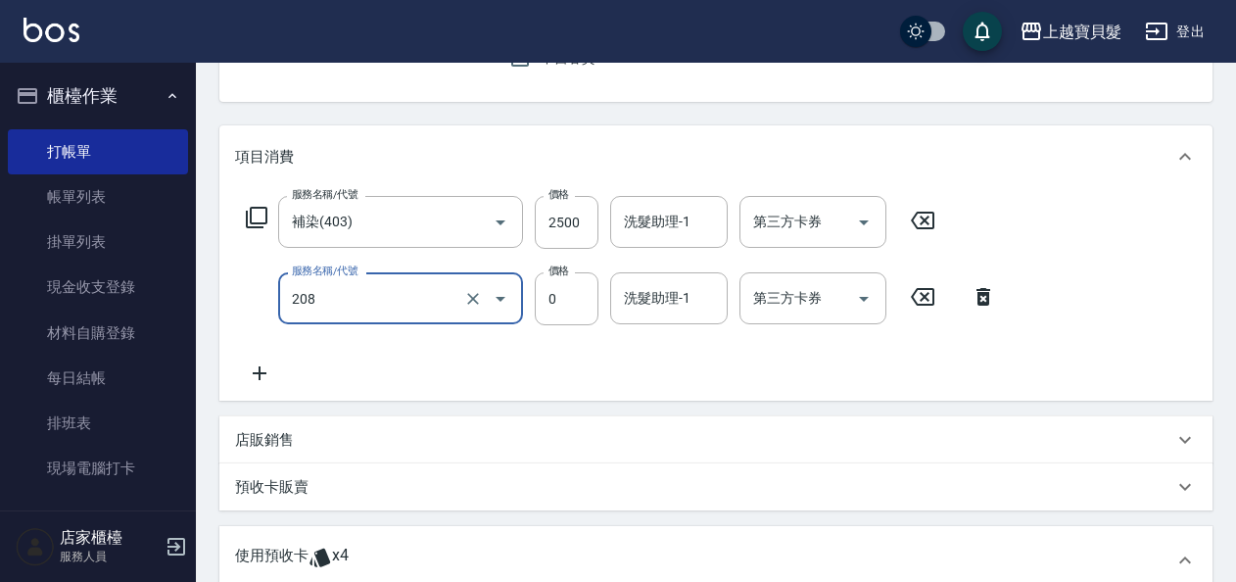
type input "使用剪髮卡(208)"
drag, startPoint x: 459, startPoint y: 371, endPoint x: 493, endPoint y: 372, distance: 33.3
click at [460, 371] on div "服務名稱/代號 補染(403) 服務名稱/代號 價格 2500 價格 洗髮助理-1 洗髮助理-1 第三方卡券 第三方卡券 服務名稱/代號 使用剪髮卡(208)…" at bounding box center [621, 290] width 773 height 189
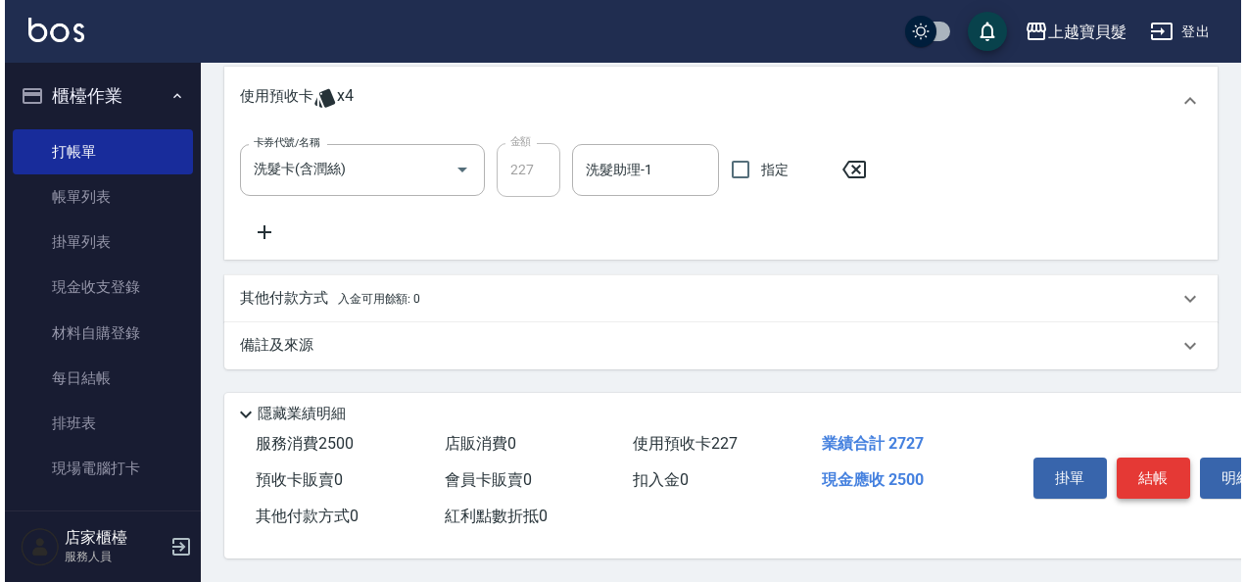
scroll to position [661, 0]
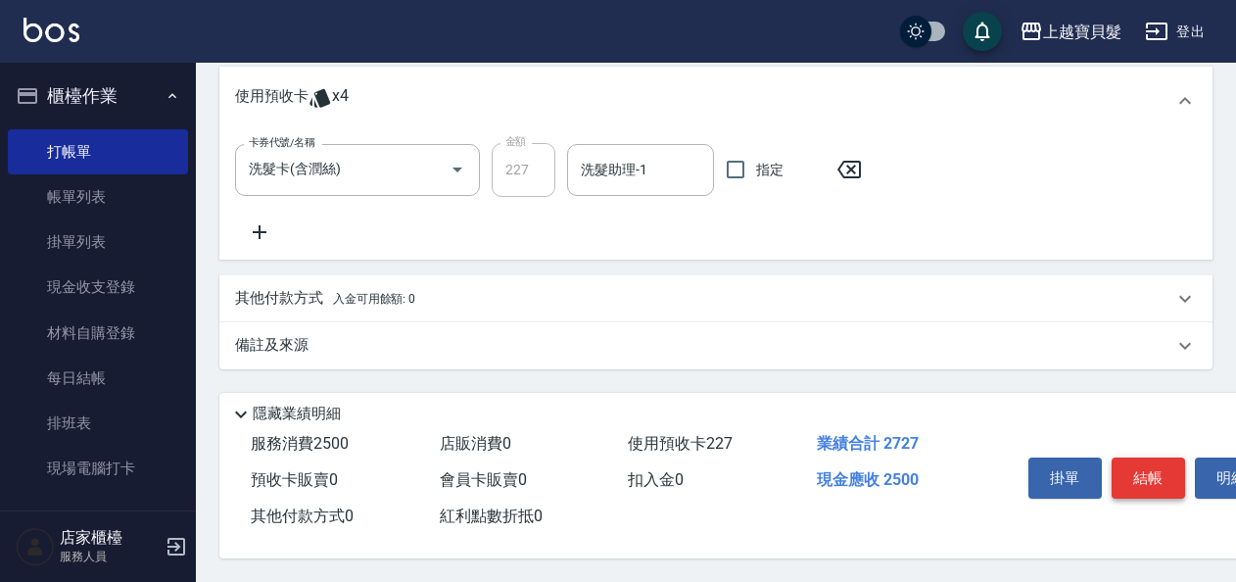
click at [1161, 480] on button "結帳" at bounding box center [1148, 477] width 73 height 41
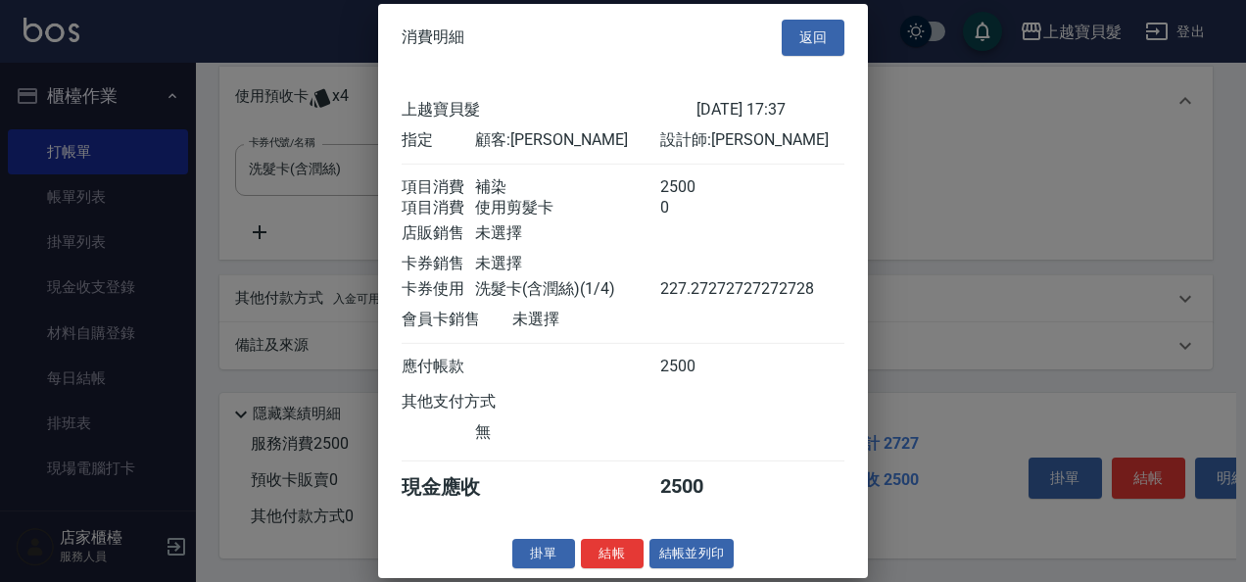
scroll to position [18, 0]
click at [692, 553] on button "結帳並列印" at bounding box center [692, 553] width 85 height 30
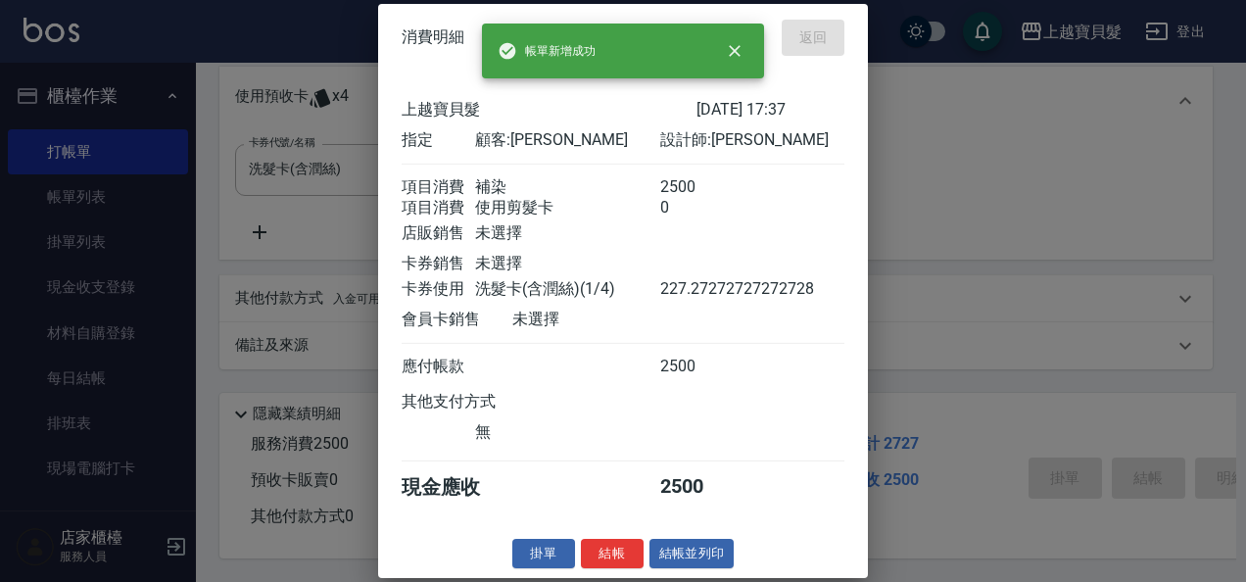
type input "[DATE] 18:30"
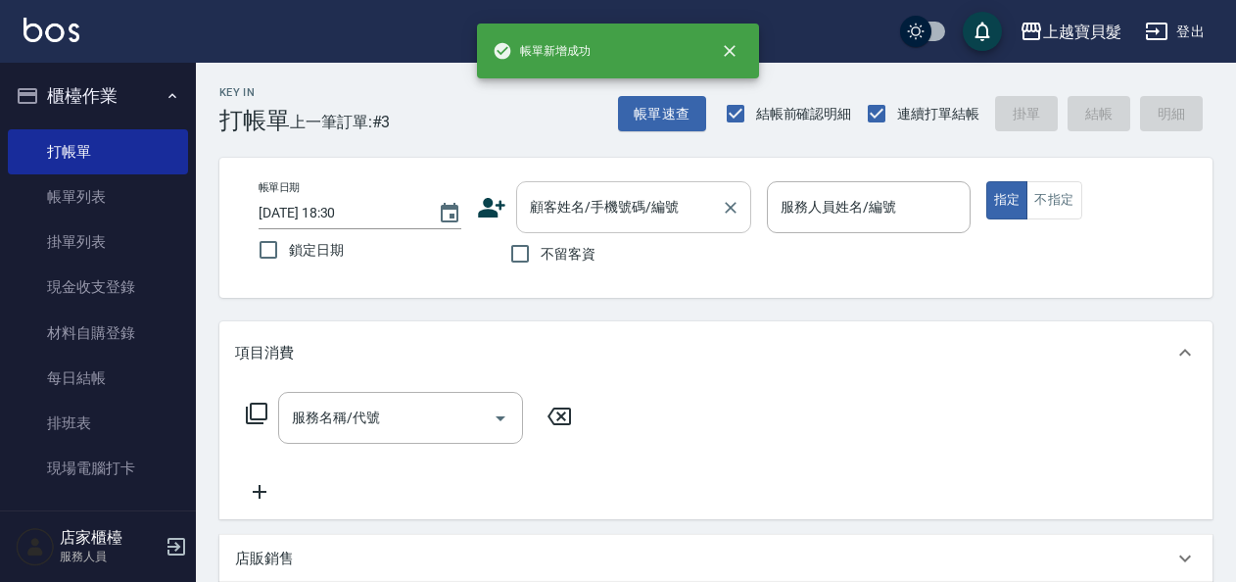
scroll to position [0, 0]
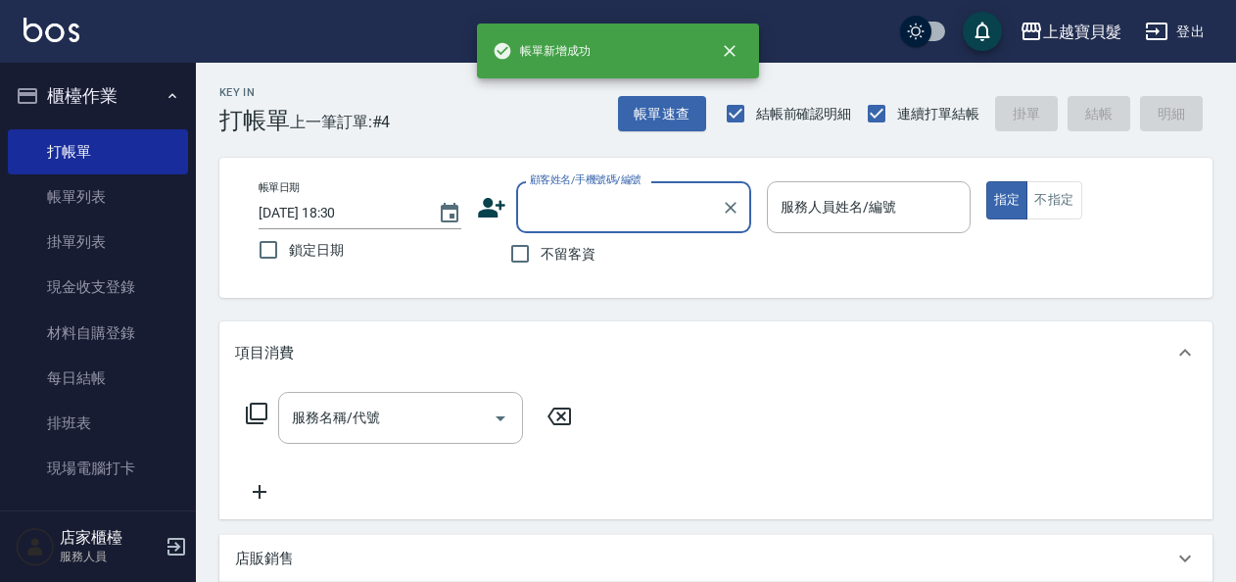
click at [568, 207] on input "顧客姓名/手機號碼/編號" at bounding box center [619, 207] width 188 height 34
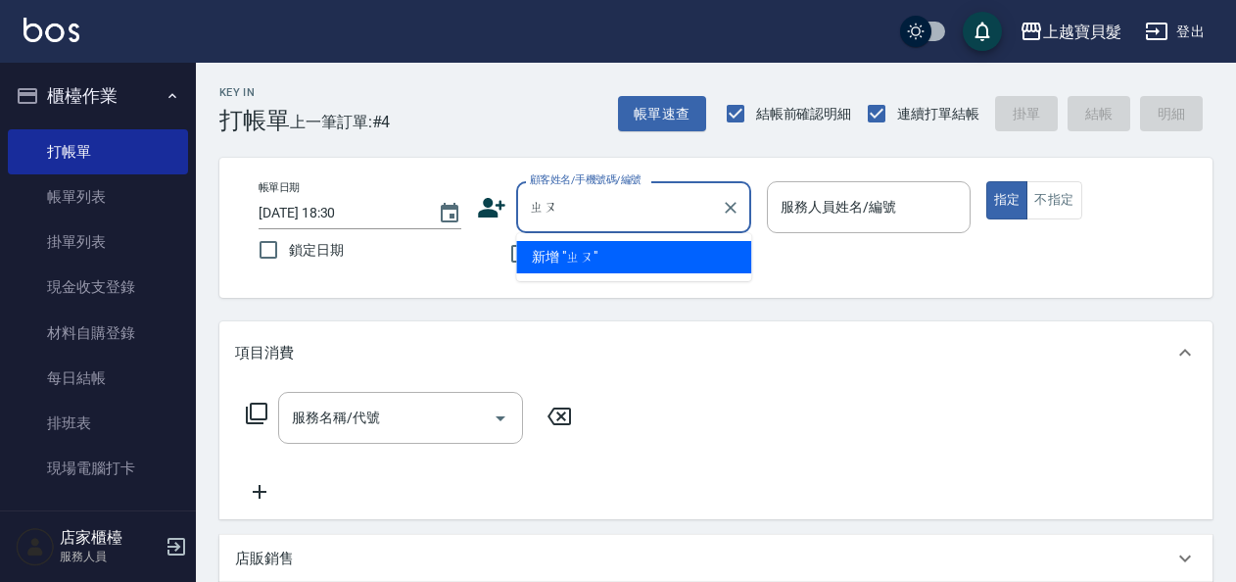
type input "ㄓ"
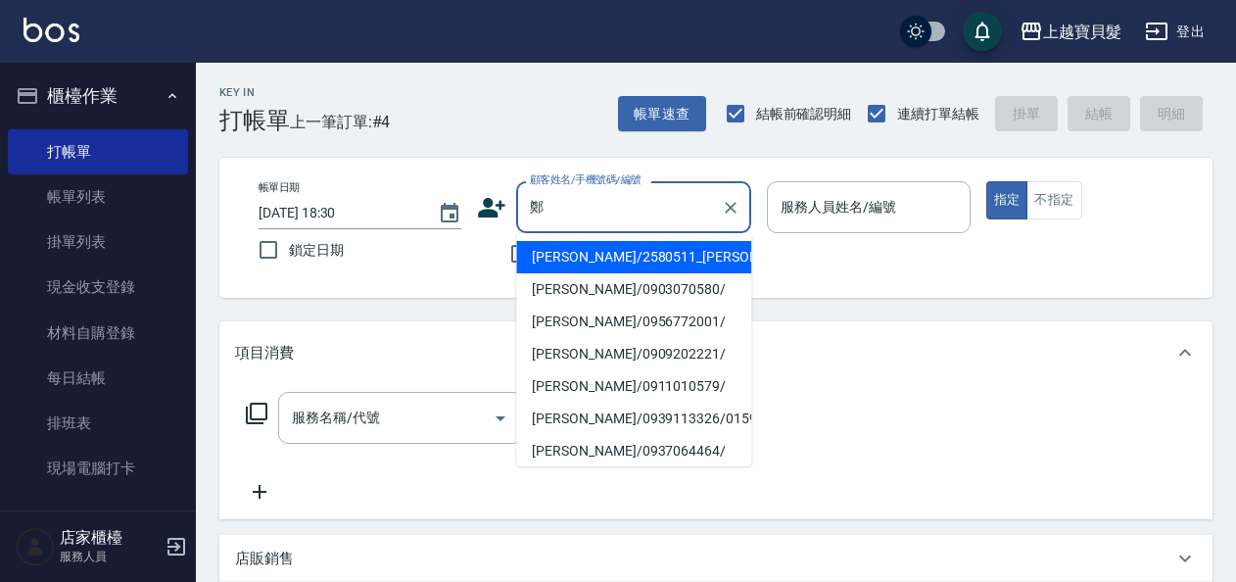
click at [665, 273] on li "[PERSON_NAME]/2580511_[PERSON_NAME]/2580511" at bounding box center [633, 257] width 235 height 32
type input "[PERSON_NAME]/2580511_[PERSON_NAME]/2580511"
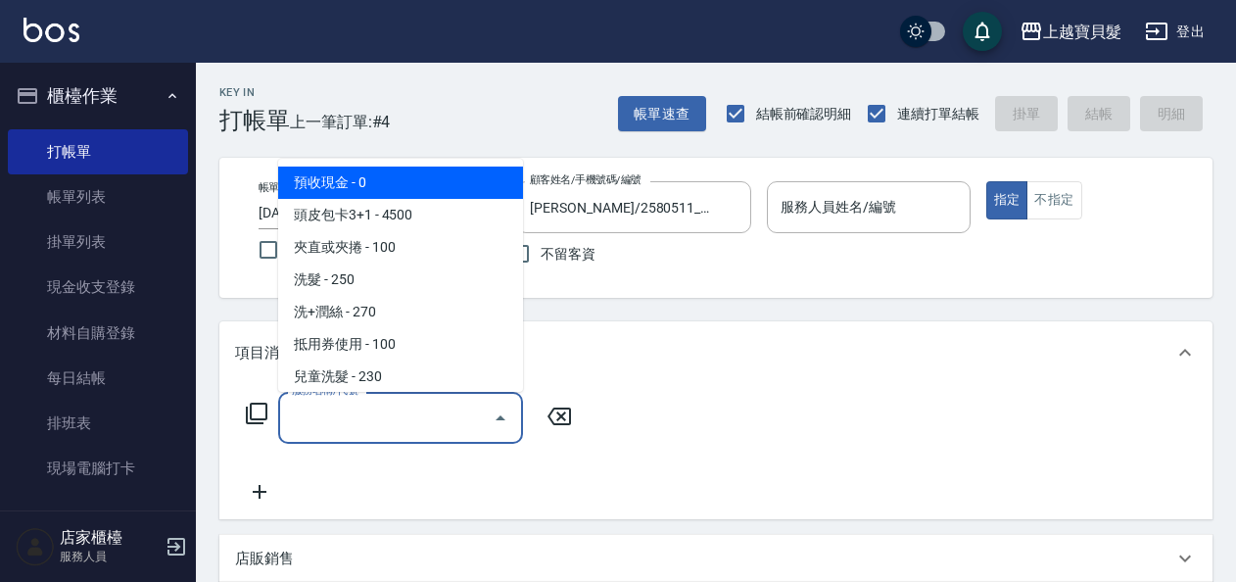
click at [390, 423] on input "服務名稱/代號" at bounding box center [386, 418] width 198 height 34
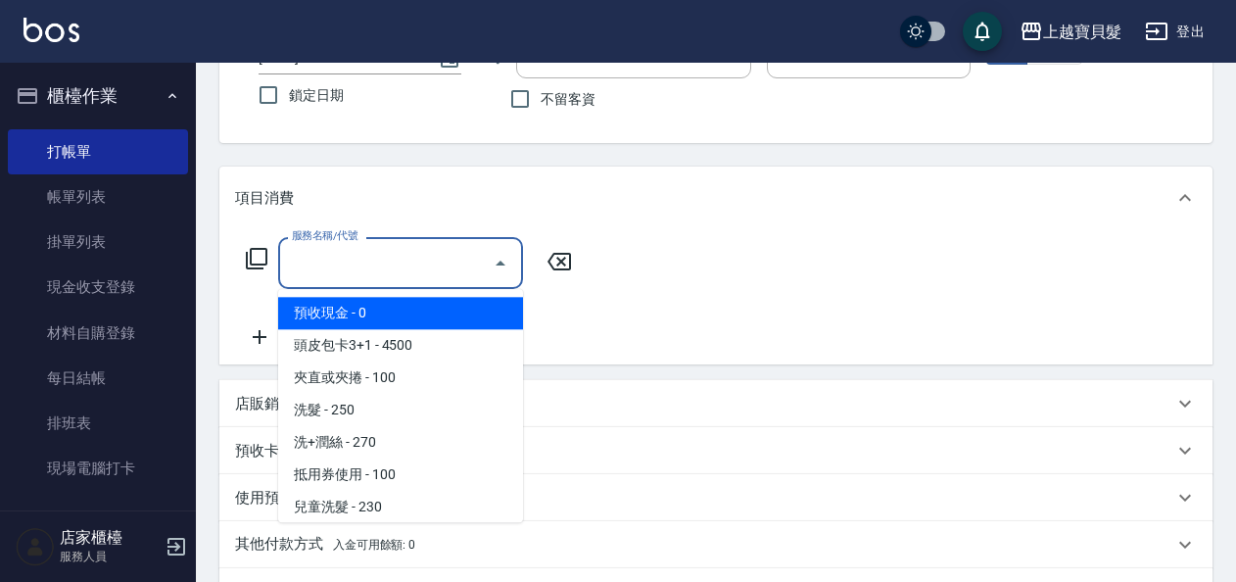
scroll to position [196, 0]
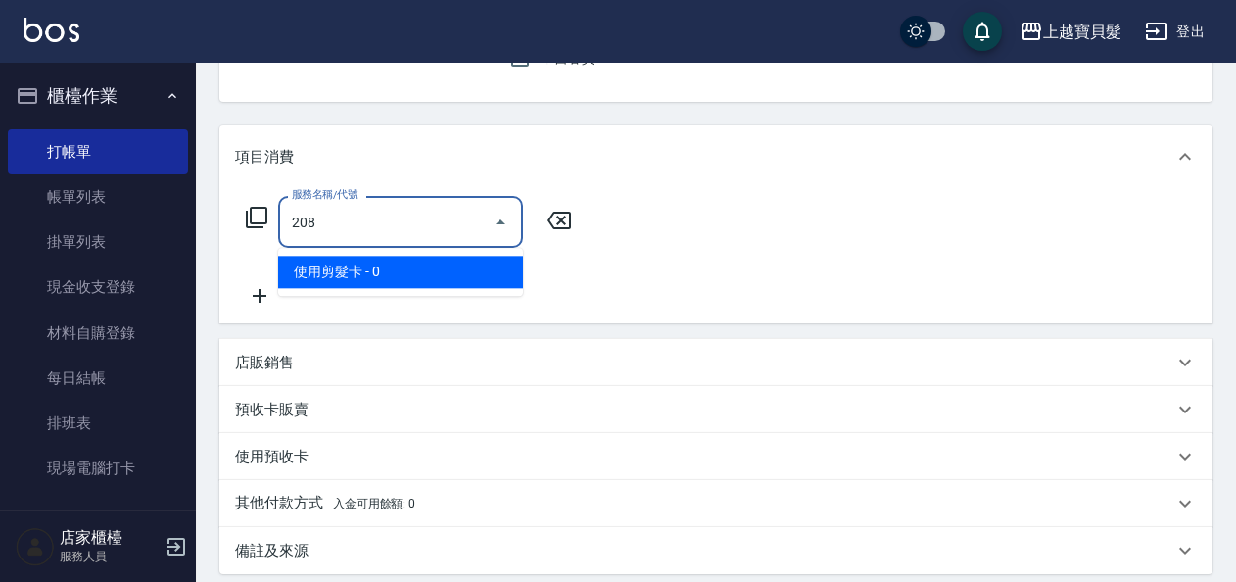
type input "."
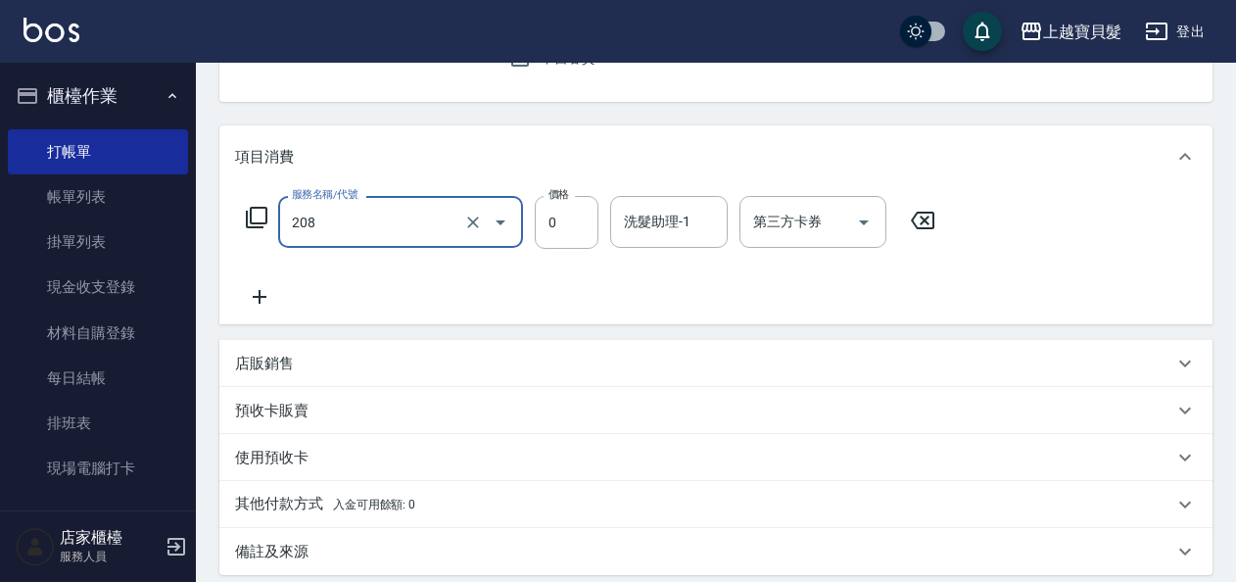
type input "使用剪髮卡(208)"
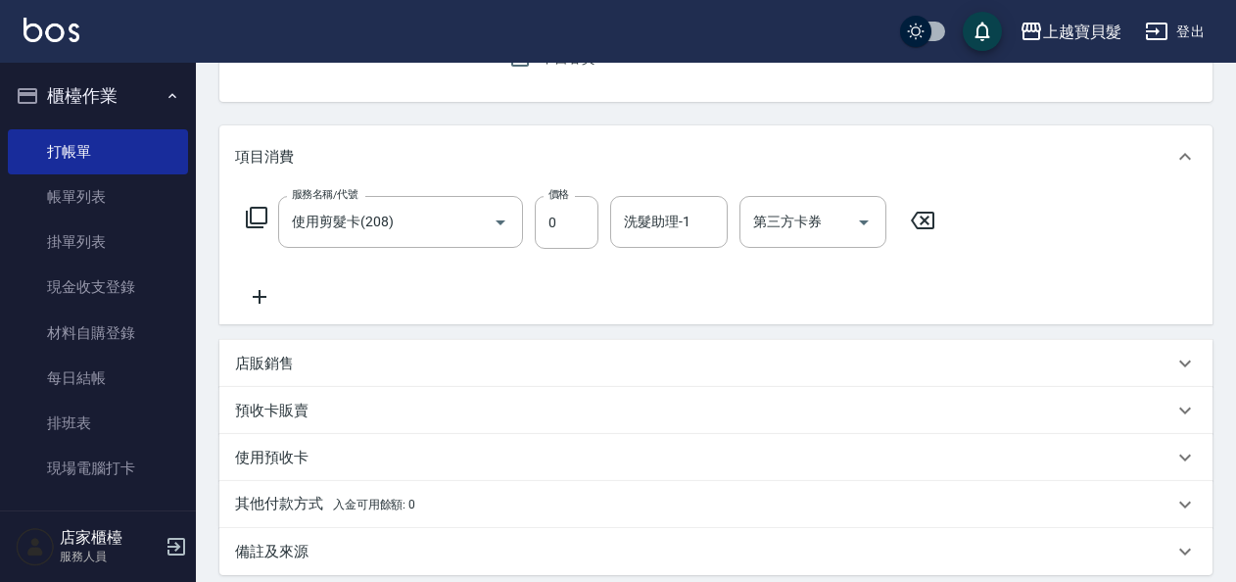
click at [393, 270] on div "服務名稱/代號 使用剪髮卡(208) 服務名稱/代號 價格 0 價格 洗髮助理-1 洗髮助理-1 第三方卡券 第三方卡券" at bounding box center [591, 252] width 712 height 113
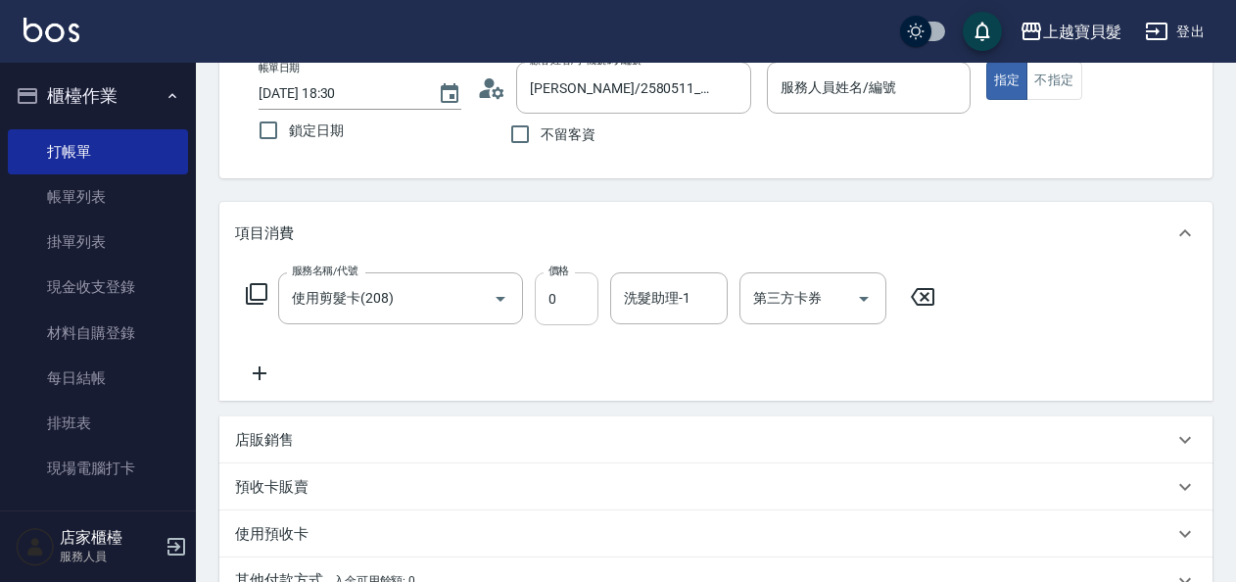
scroll to position [0, 0]
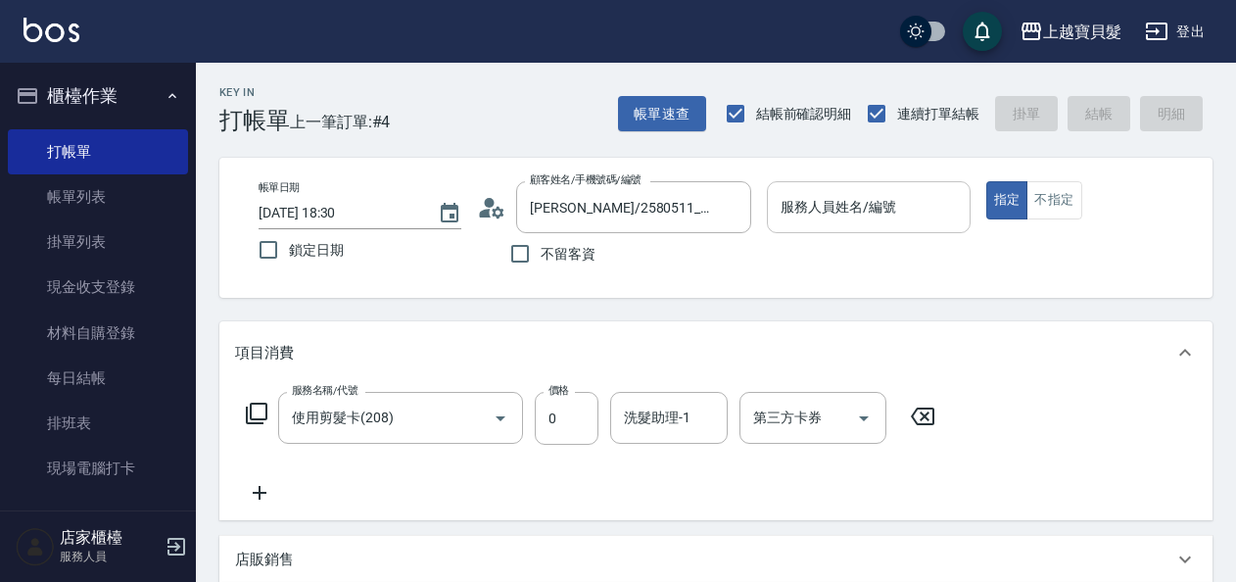
click at [817, 213] on input "服務人員姓名/編號" at bounding box center [868, 207] width 185 height 34
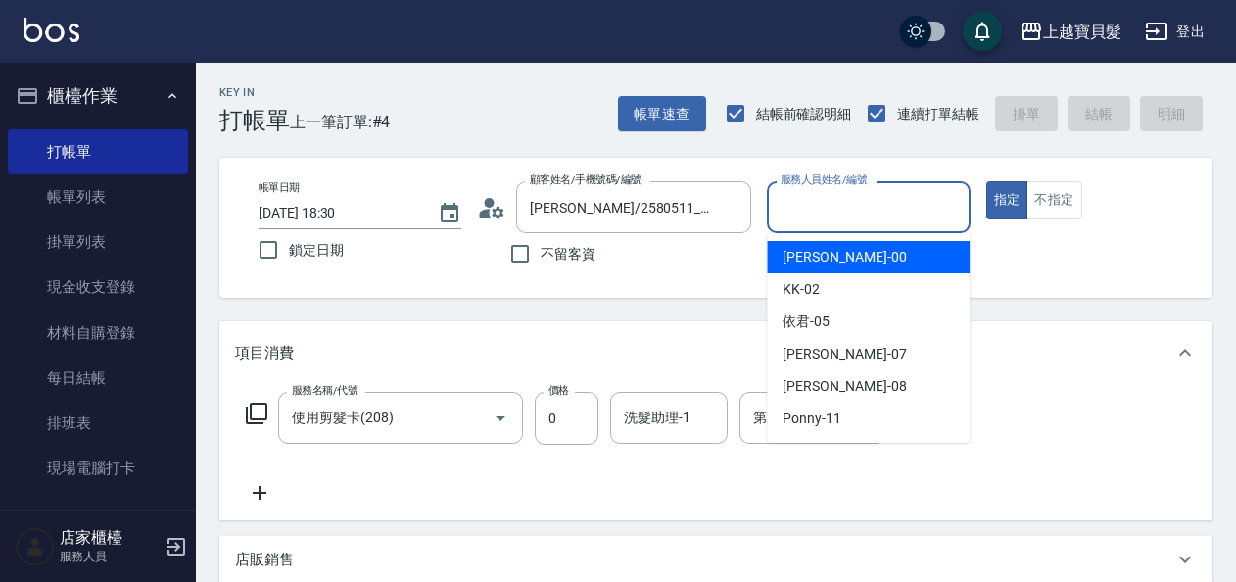
click at [808, 257] on span "小華 -00" at bounding box center [844, 257] width 123 height 21
type input "小華-00"
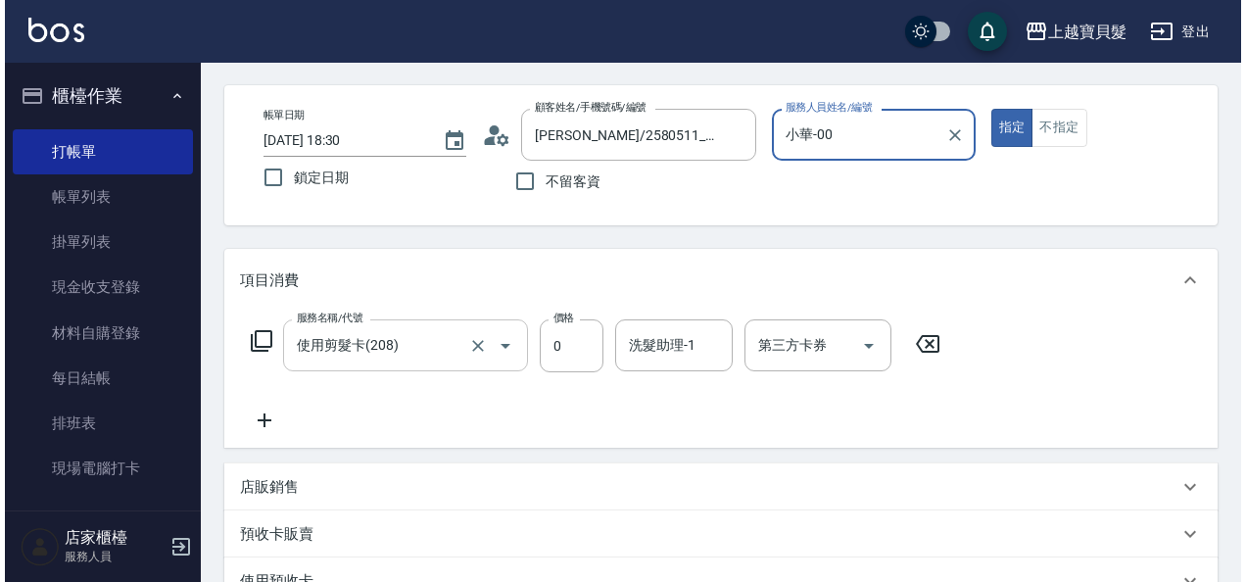
scroll to position [98, 0]
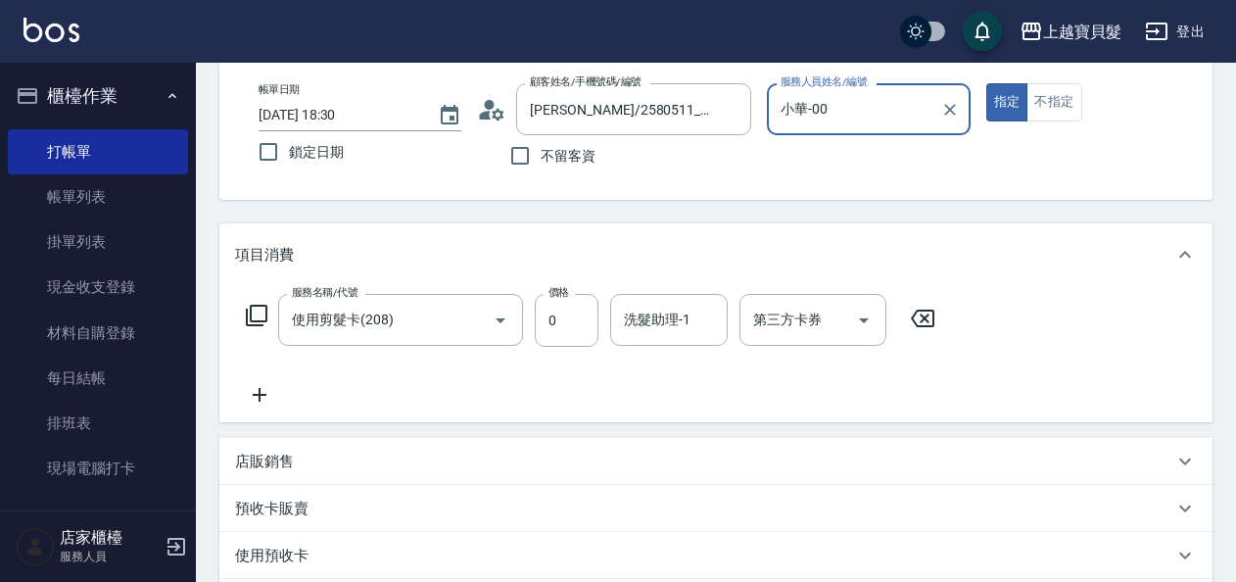
click at [259, 315] on icon at bounding box center [257, 316] width 24 height 24
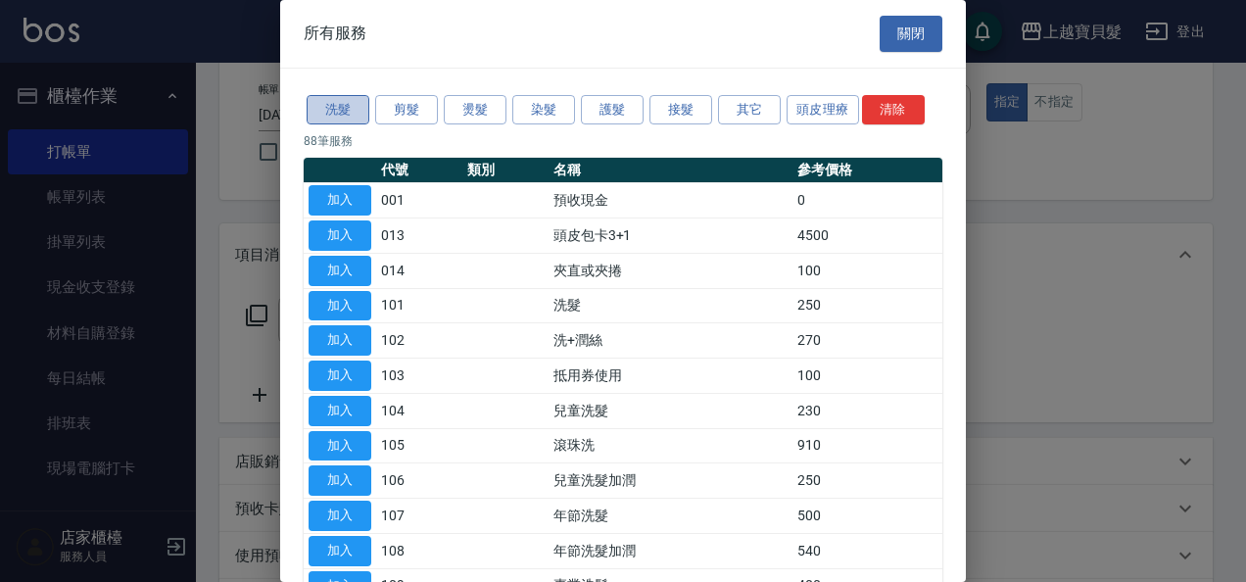
click at [349, 108] on button "洗髮" at bounding box center [338, 110] width 63 height 30
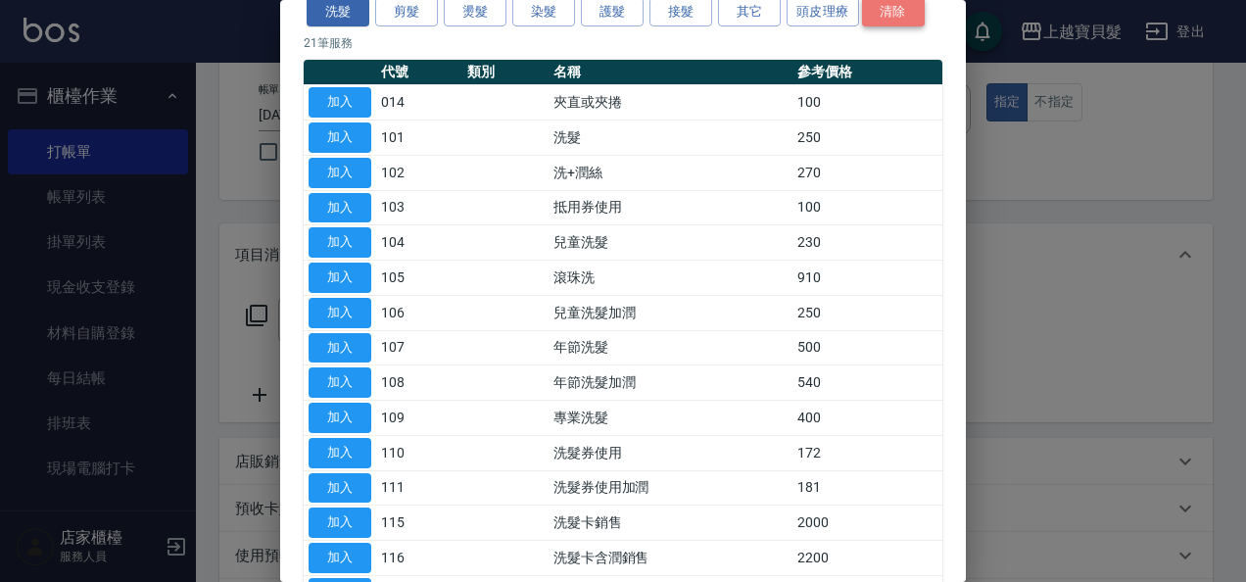
click at [899, 9] on button "清除" at bounding box center [893, 12] width 63 height 30
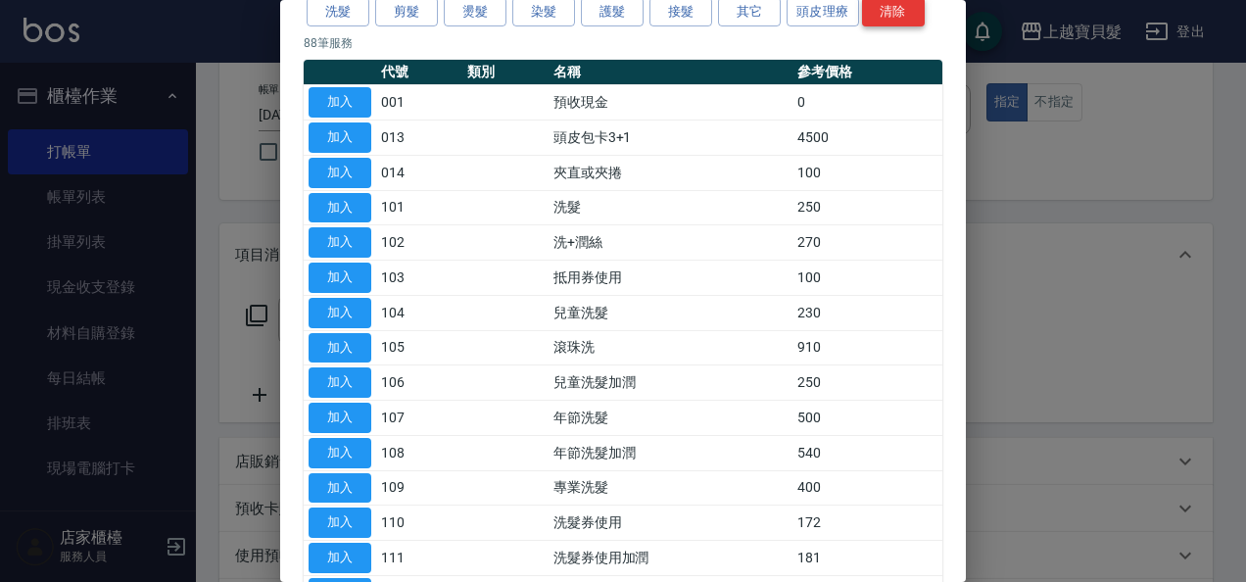
click at [898, 3] on button "清除" at bounding box center [893, 12] width 63 height 30
click at [900, 14] on button "清除" at bounding box center [893, 12] width 63 height 30
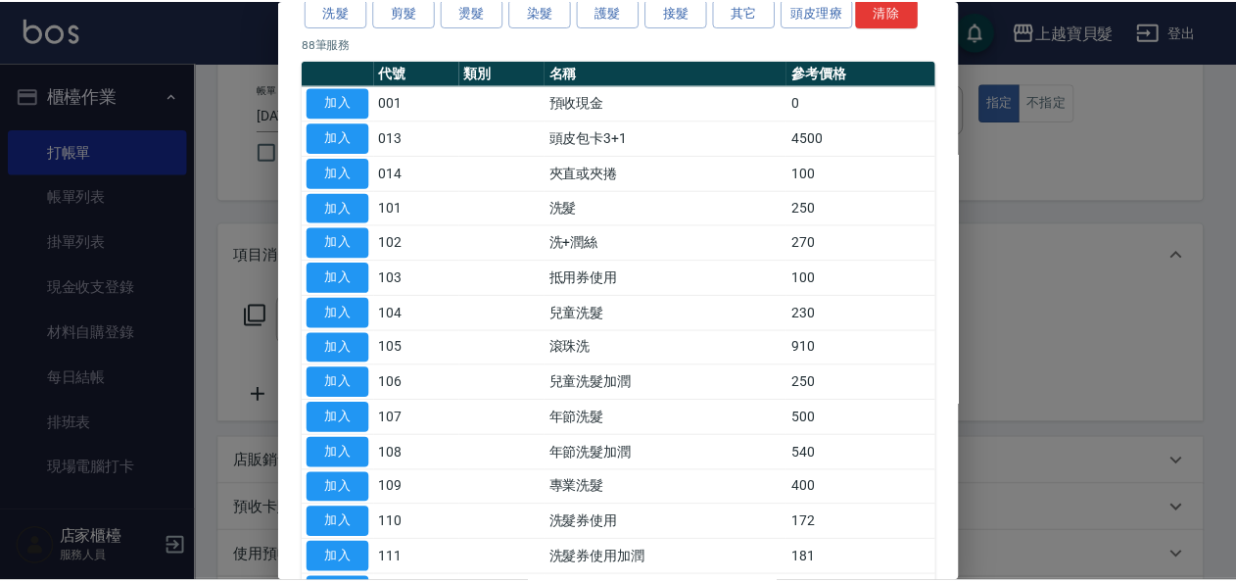
scroll to position [0, 0]
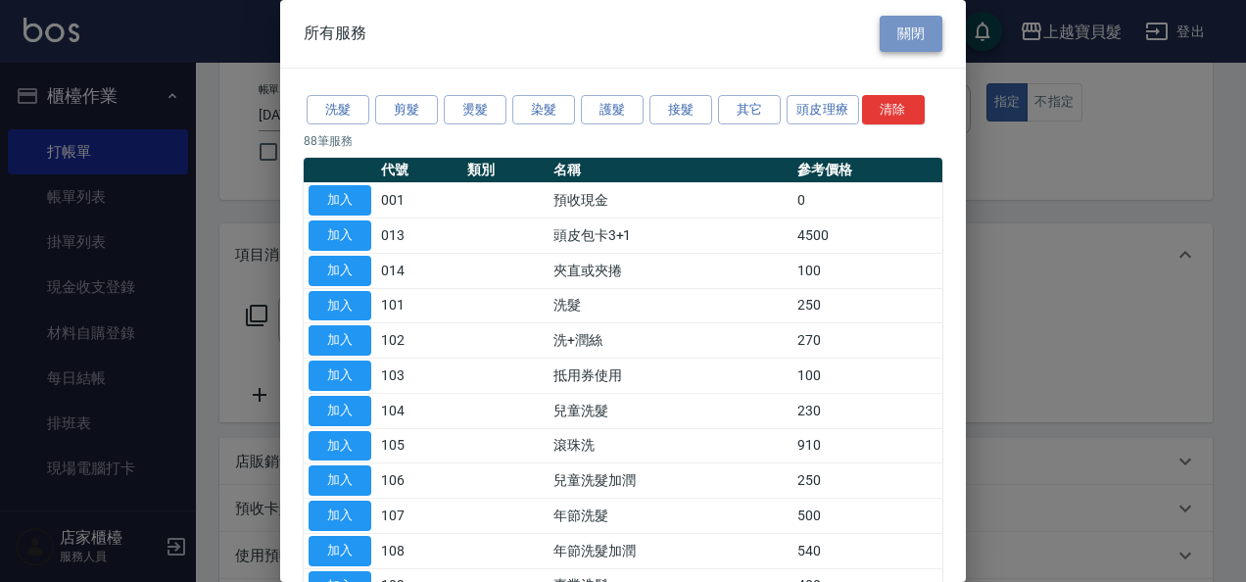
click at [889, 46] on button "關閉" at bounding box center [911, 34] width 63 height 36
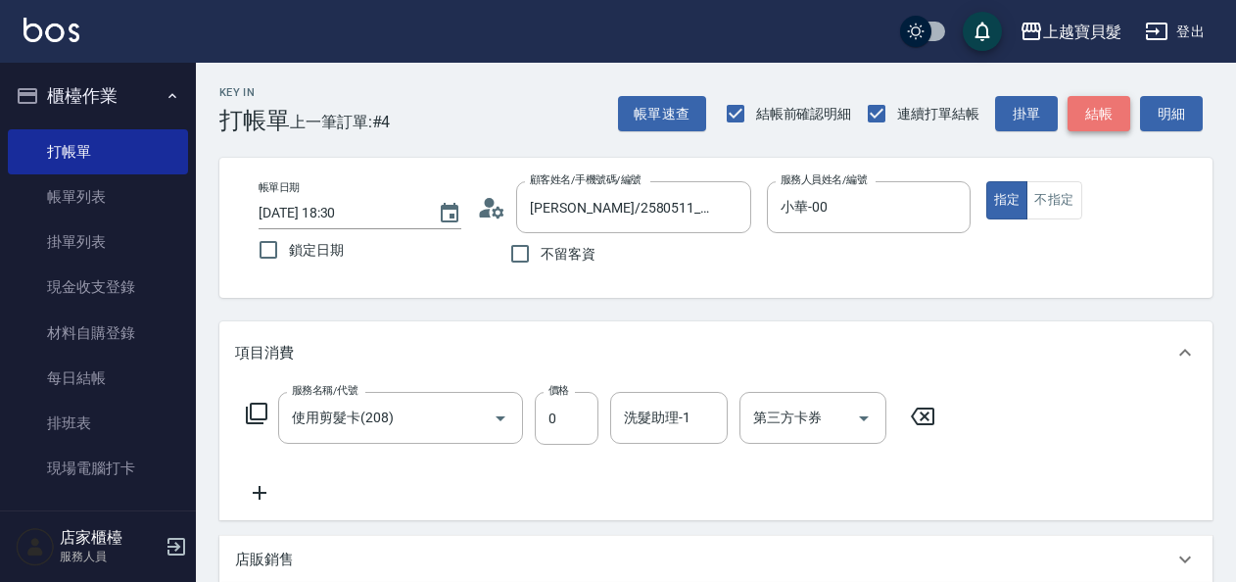
click at [1101, 106] on button "結帳" at bounding box center [1099, 114] width 63 height 36
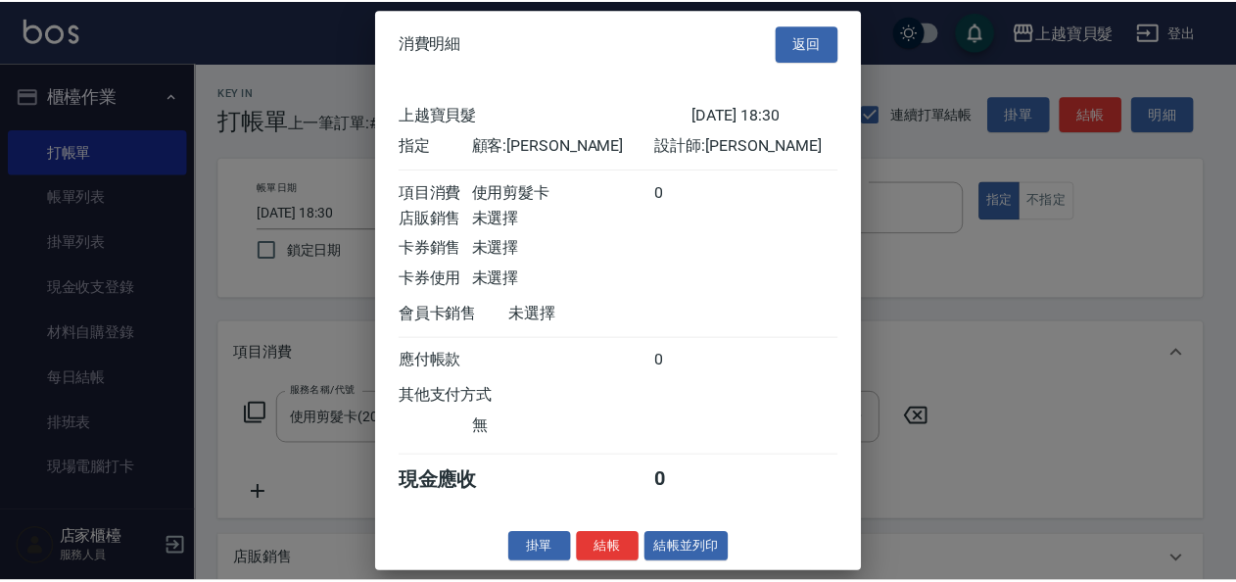
scroll to position [5, 0]
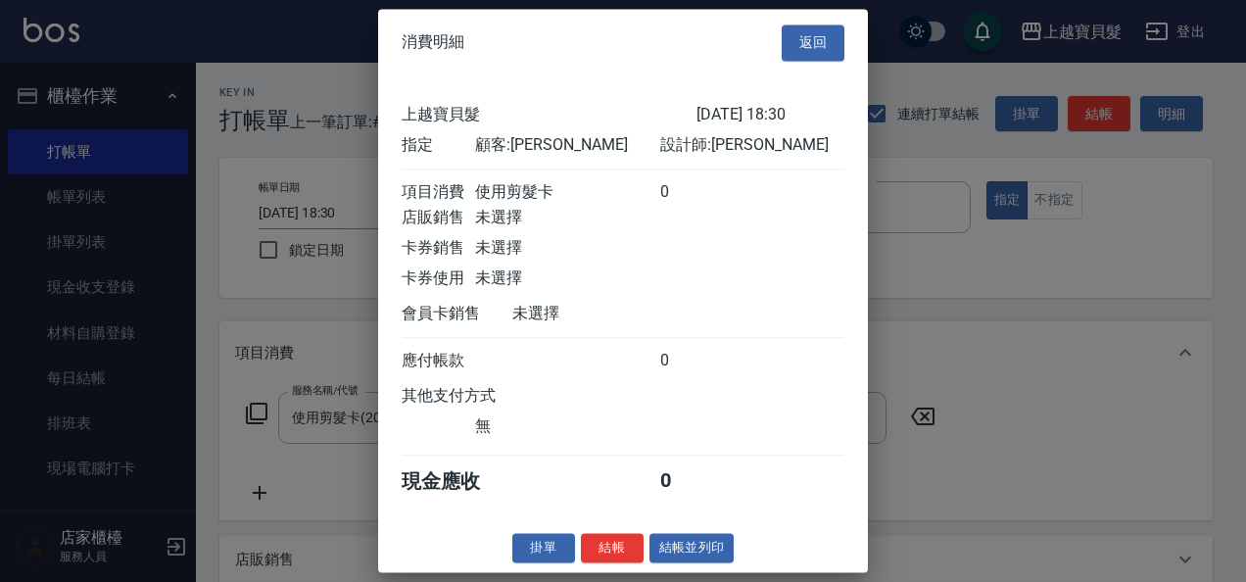
click at [675, 553] on button "結帳並列印" at bounding box center [692, 548] width 85 height 30
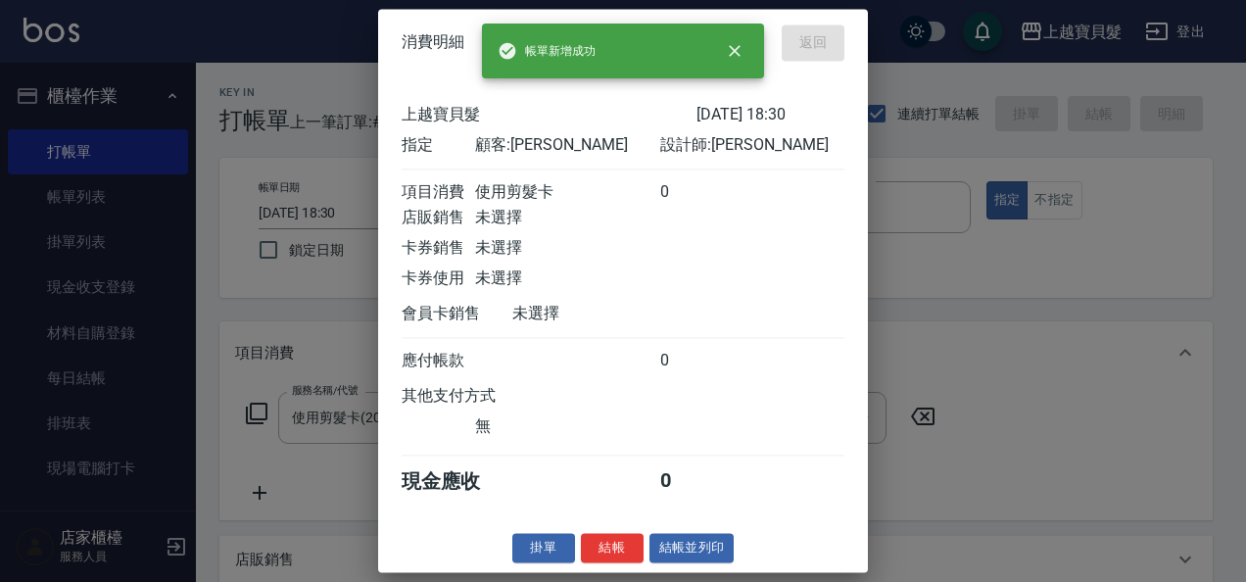
type input "[DATE] 18:31"
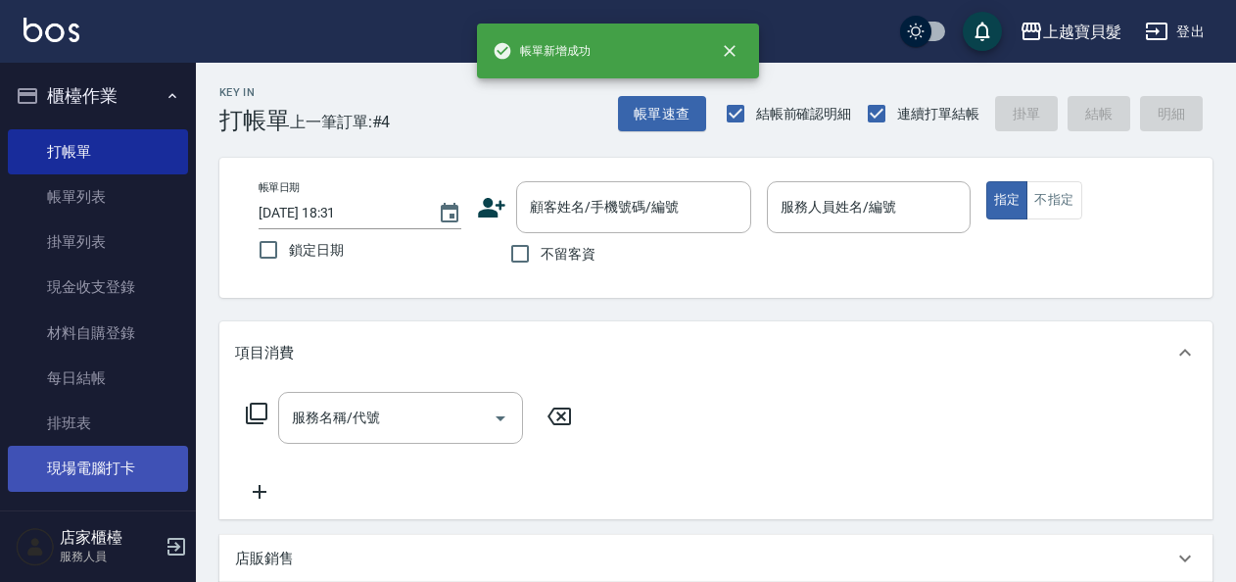
scroll to position [0, 0]
